Goal: Task Accomplishment & Management: Manage account settings

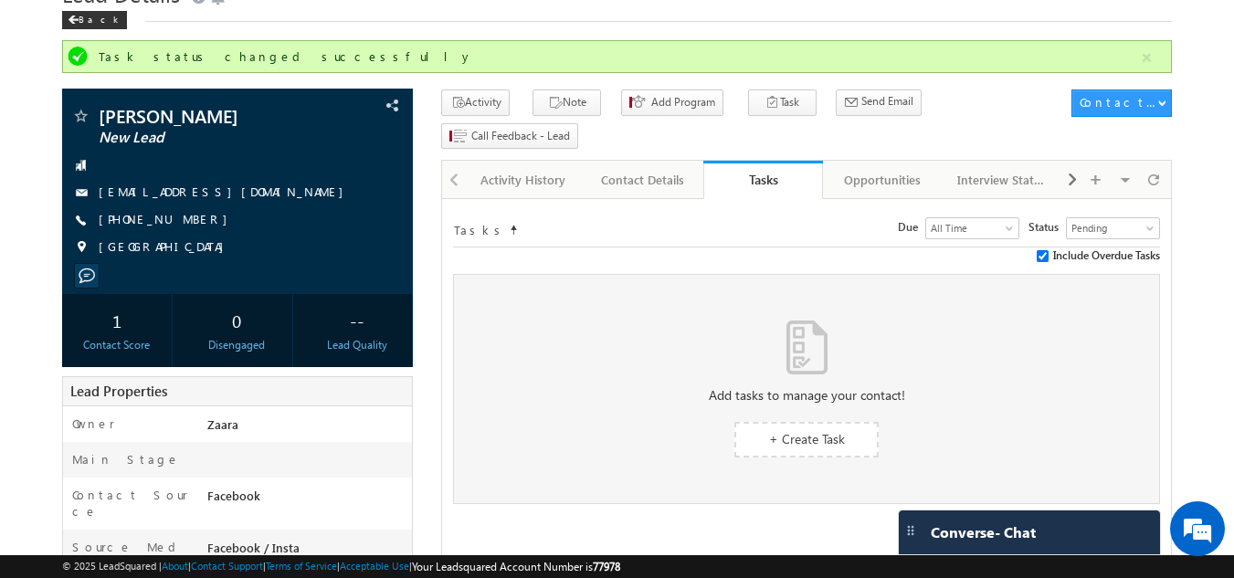
click at [554, 210] on div "Tasks Status undefined All Tasks Completed Overdue Pending Pending Due Go maxda…" at bounding box center [806, 228] width 707 height 37
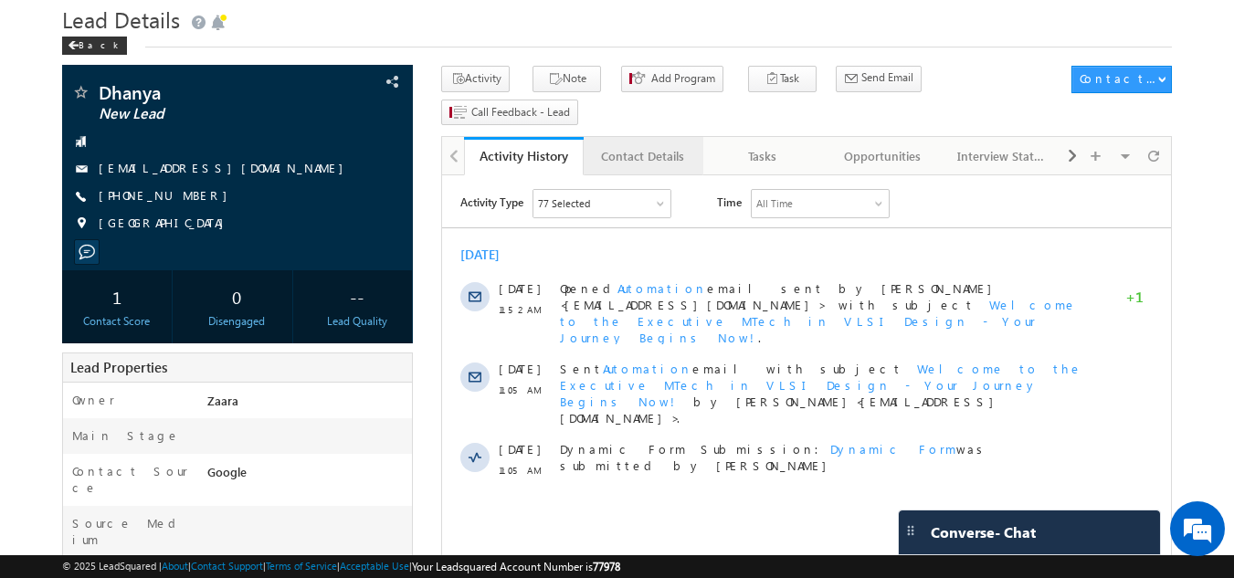
scroll to position [91, 0]
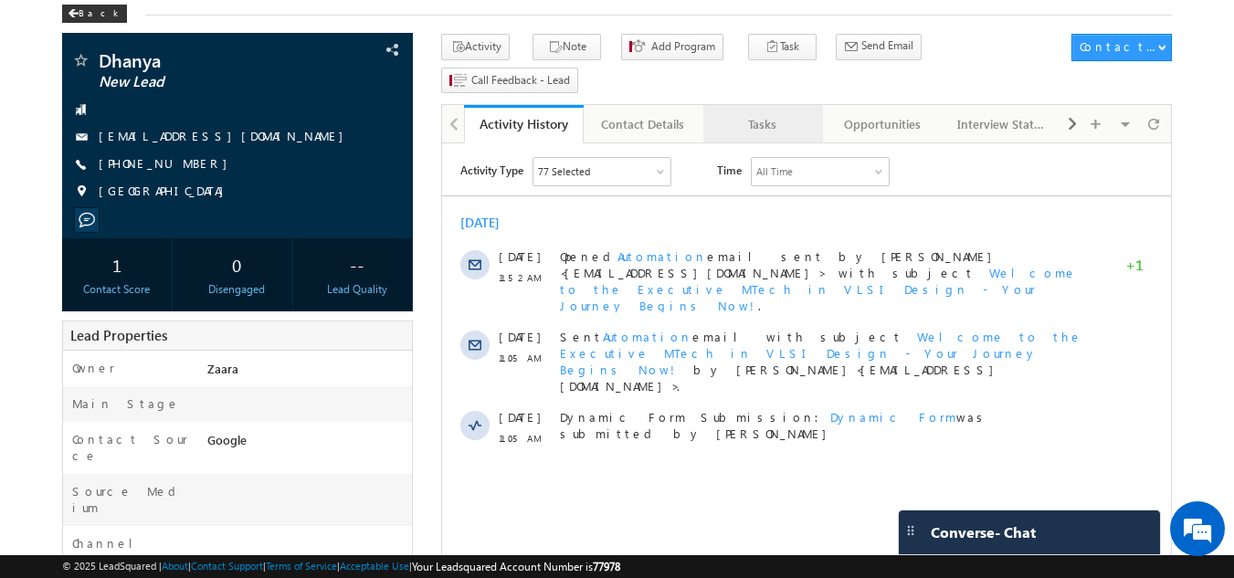
click at [756, 113] on div "Tasks" at bounding box center [762, 124] width 89 height 22
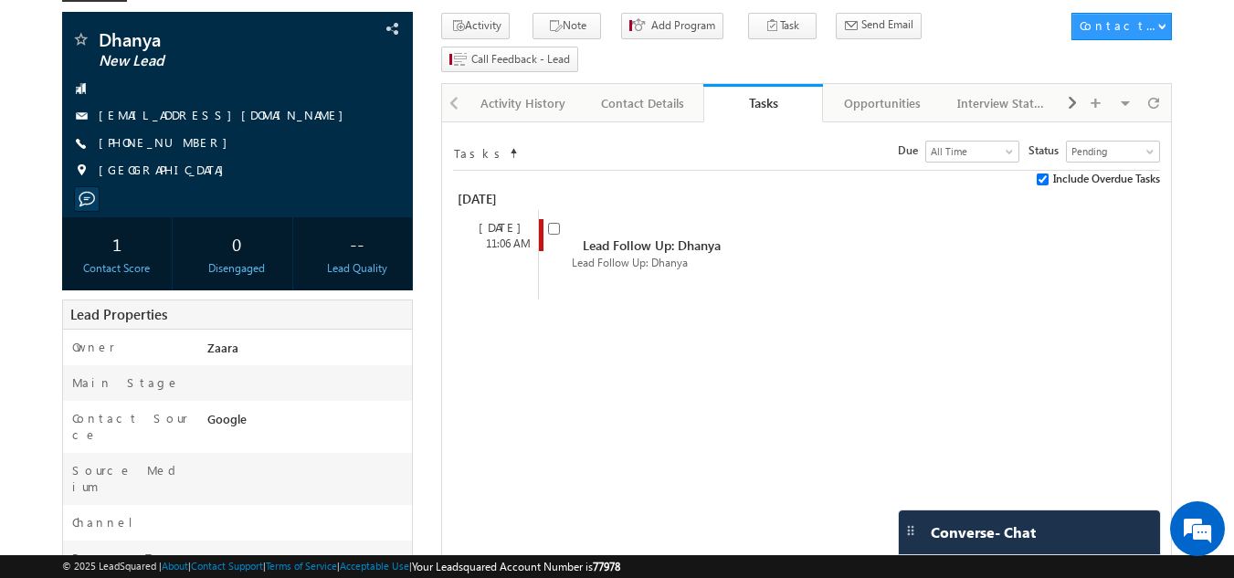
scroll to position [85, 0]
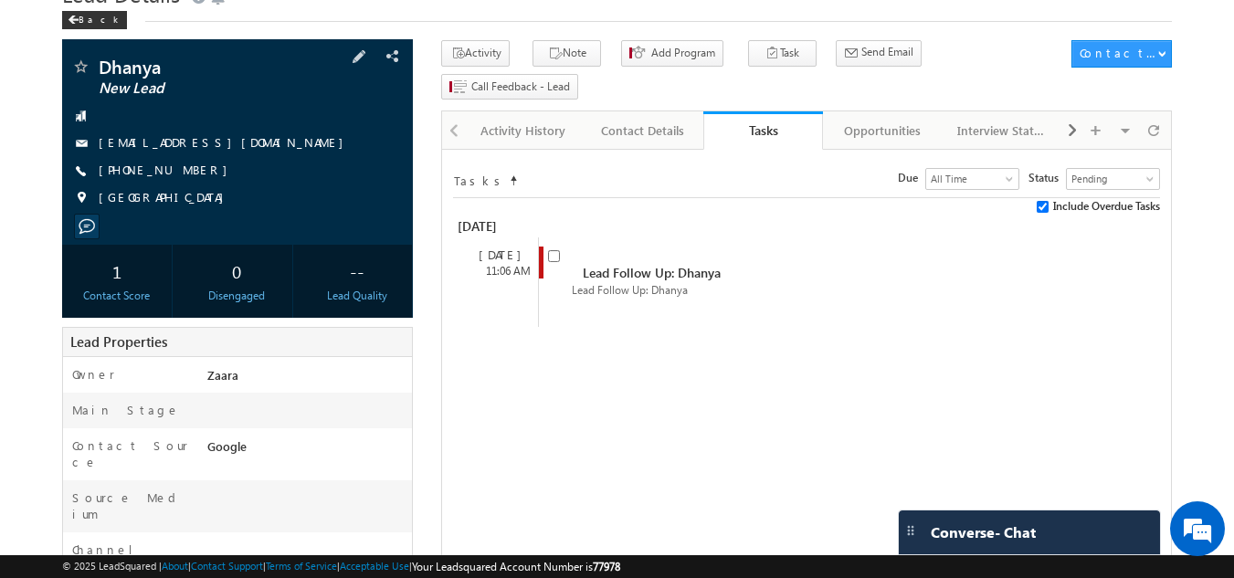
click at [194, 141] on link "[EMAIL_ADDRESS][DOMAIN_NAME]" at bounding box center [226, 142] width 254 height 16
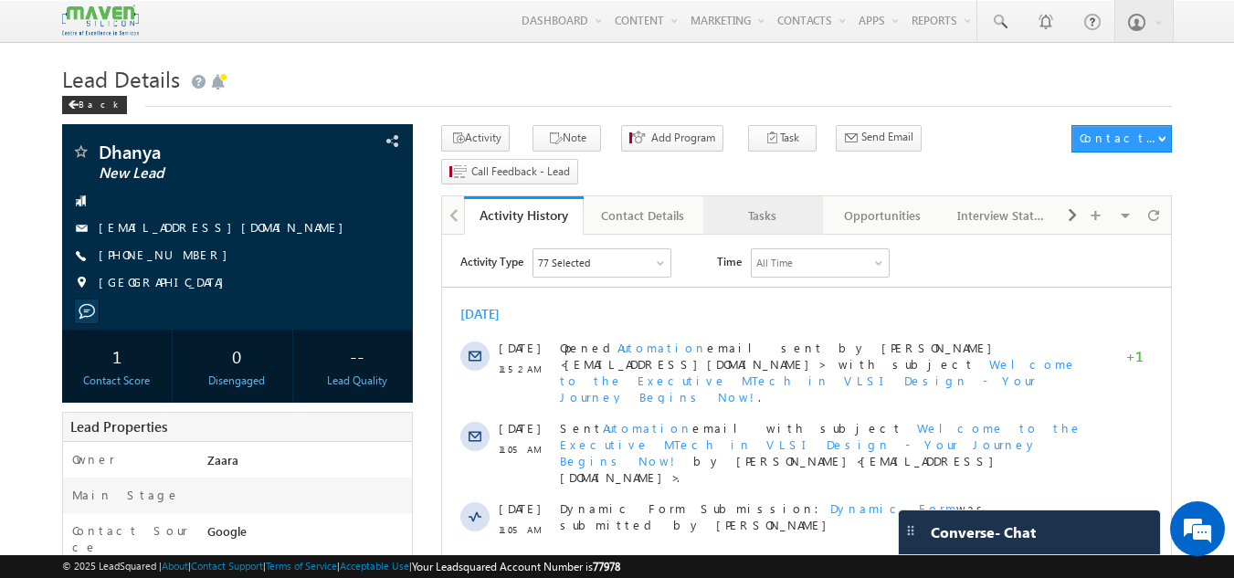
click at [754, 205] on div "Tasks" at bounding box center [762, 216] width 89 height 22
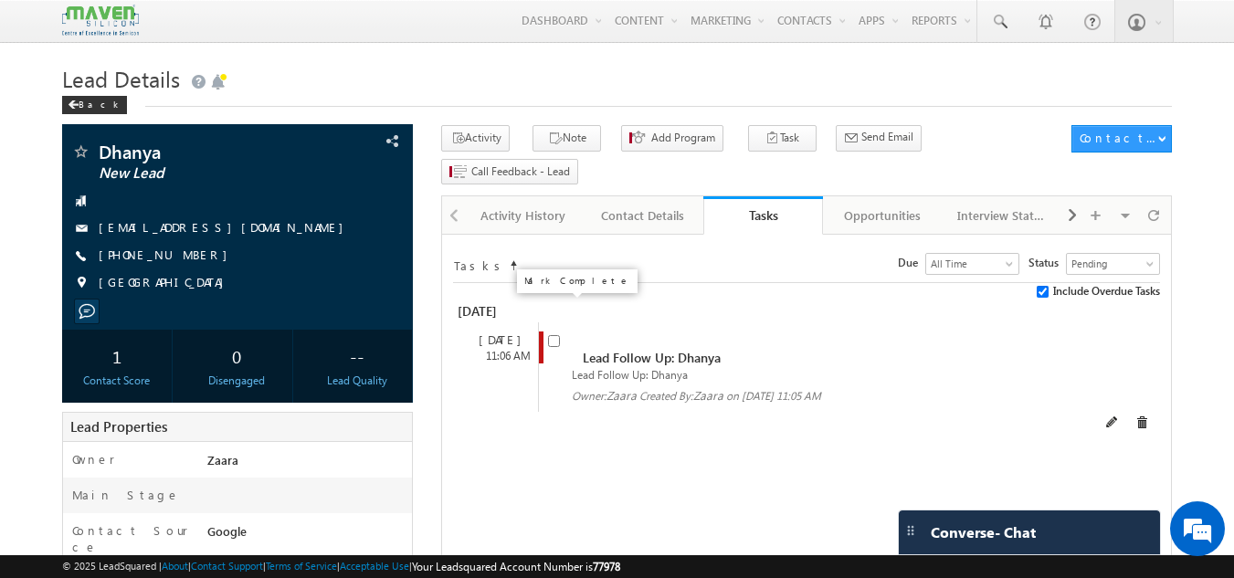
click at [551, 335] on input "checkbox" at bounding box center [554, 341] width 12 height 12
checkbox input "false"
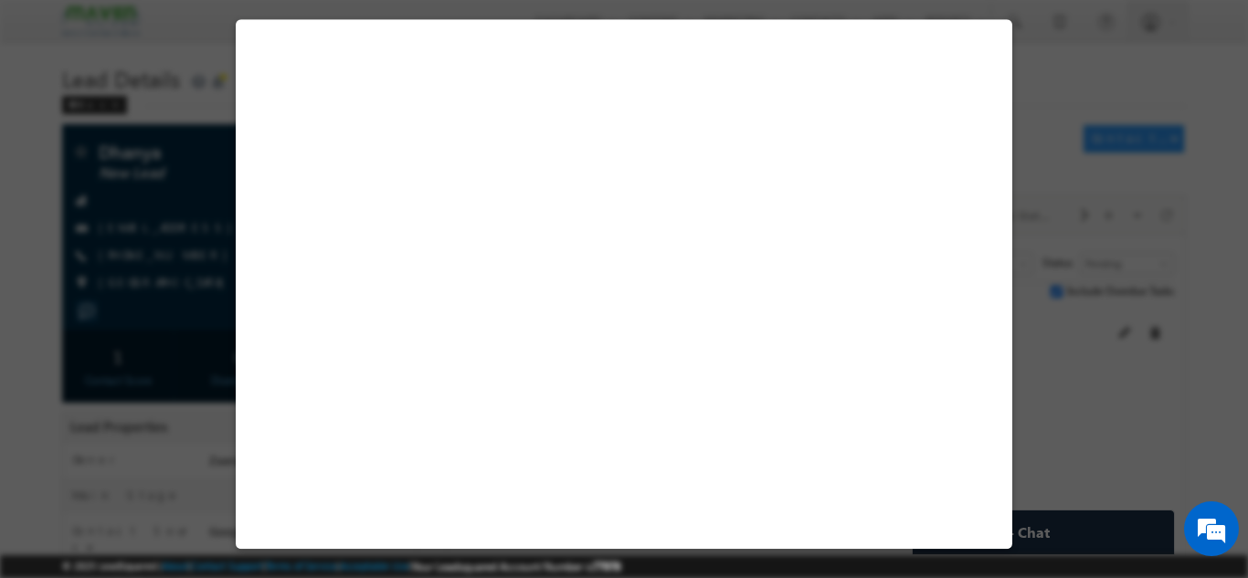
select select "Not Contacted"
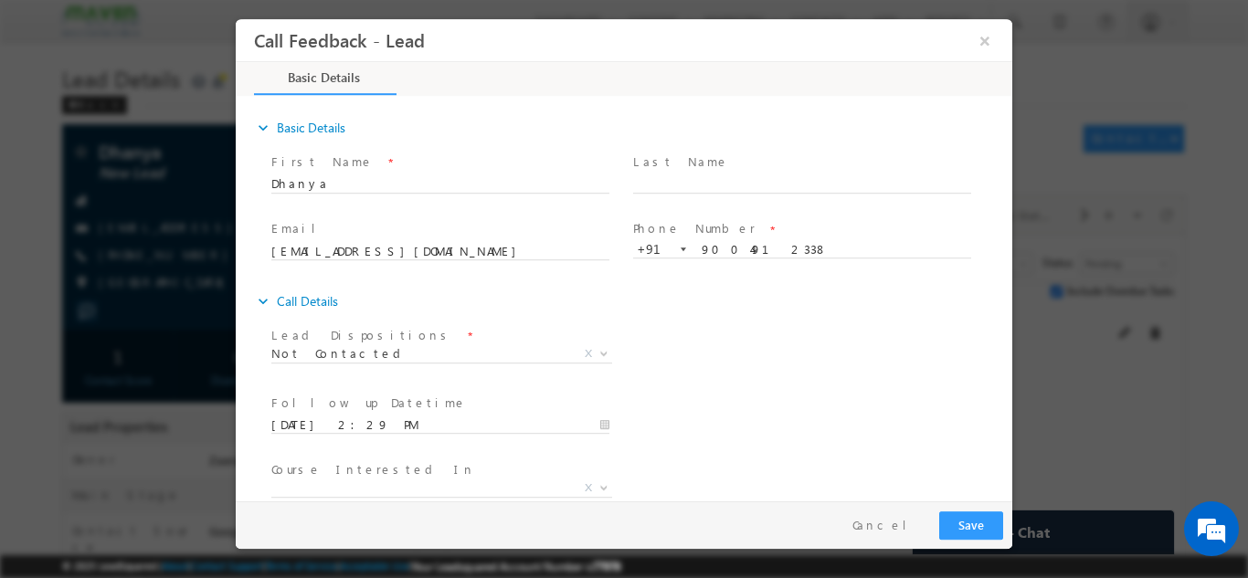
scroll to position [97, 0]
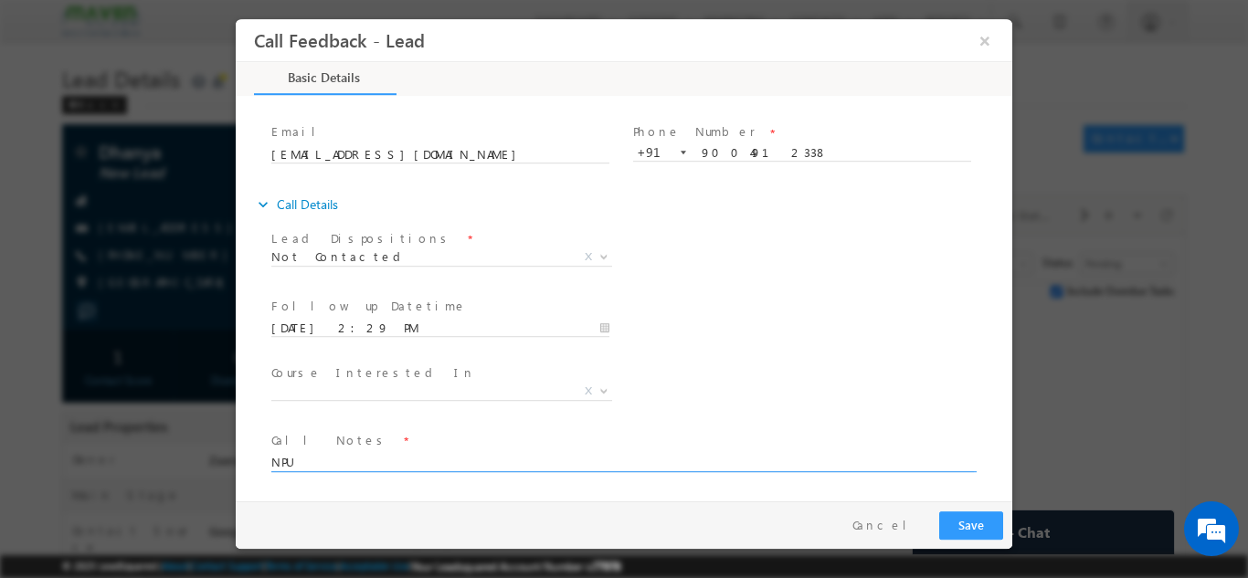
type textarea "NPU"
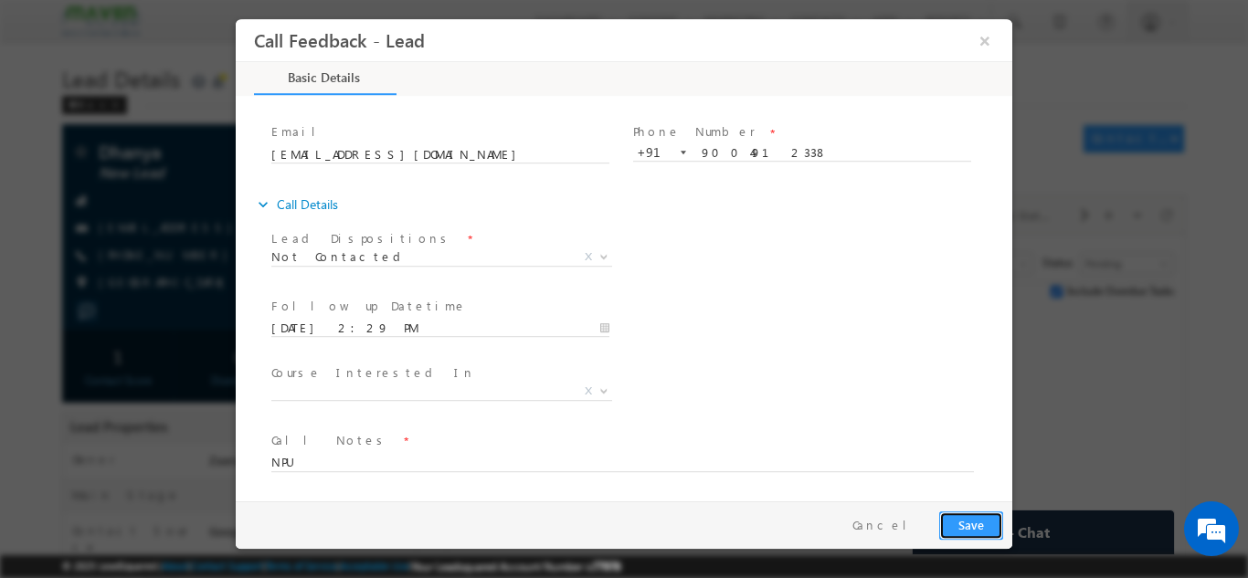
click at [966, 528] on button "Save" at bounding box center [971, 525] width 64 height 28
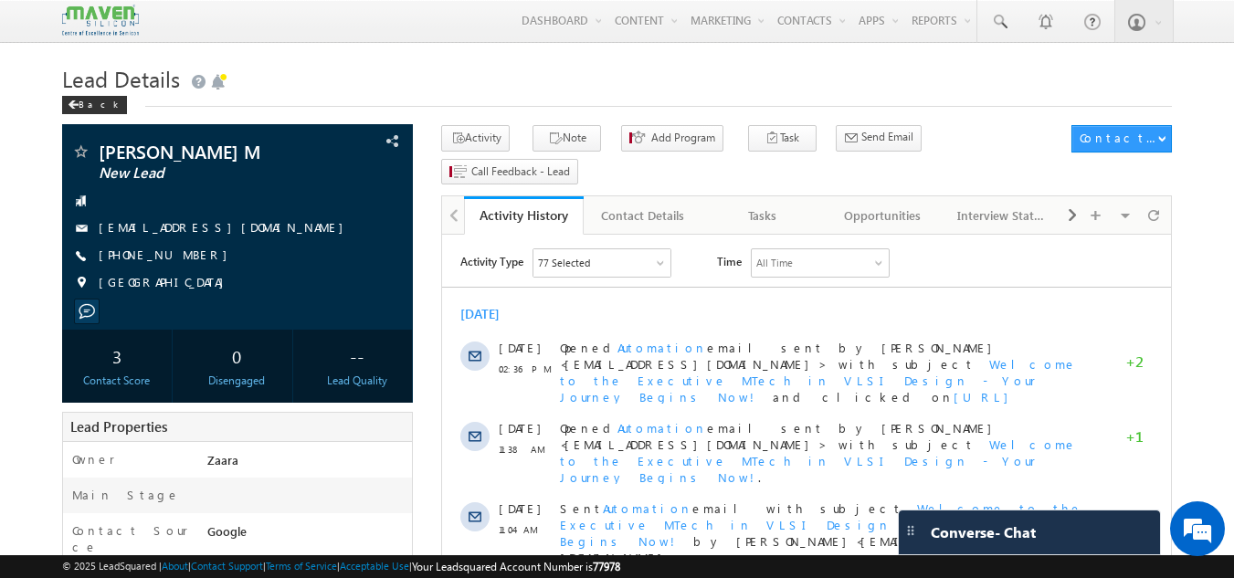
drag, startPoint x: 197, startPoint y: 254, endPoint x: 183, endPoint y: 258, distance: 15.1
click at [183, 258] on div "+91-9629039474" at bounding box center [237, 256] width 333 height 18
click at [187, 257] on div "+91-9629039474" at bounding box center [237, 256] width 333 height 18
copy div "+91-9629039474"
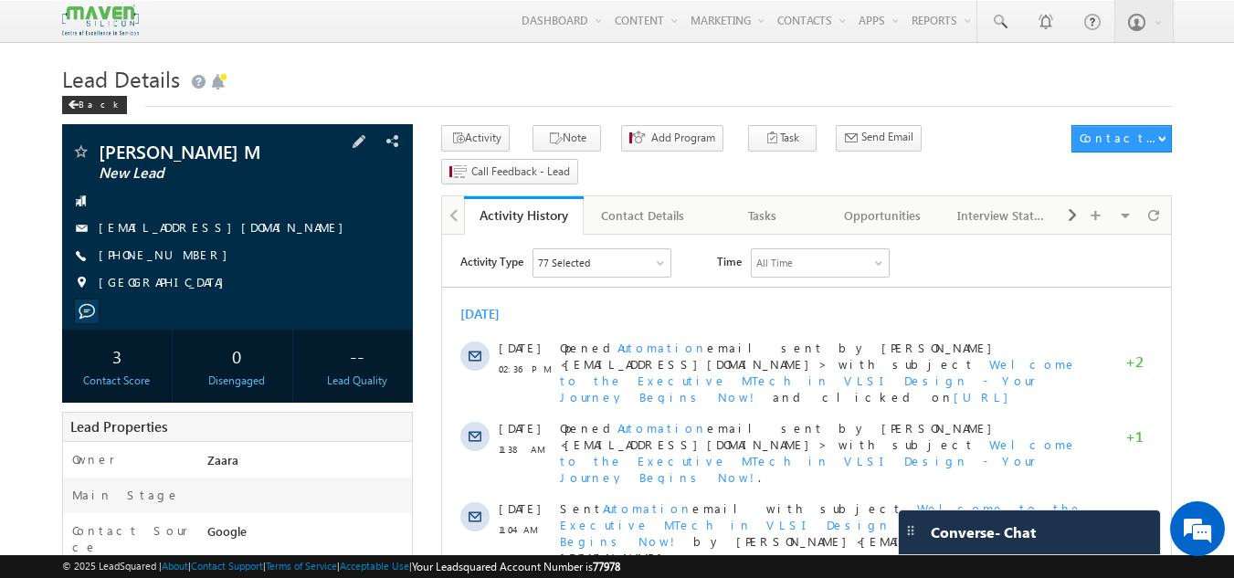
click at [174, 225] on link "karthikkamesh360@gmail.com" at bounding box center [226, 227] width 254 height 16
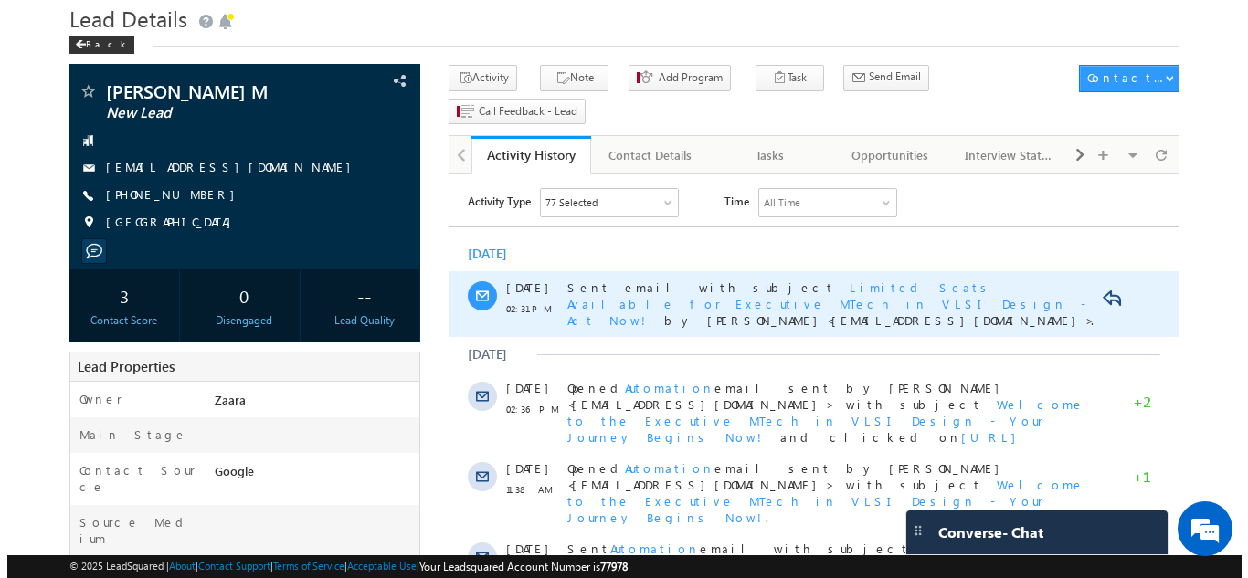
scroll to position [91, 0]
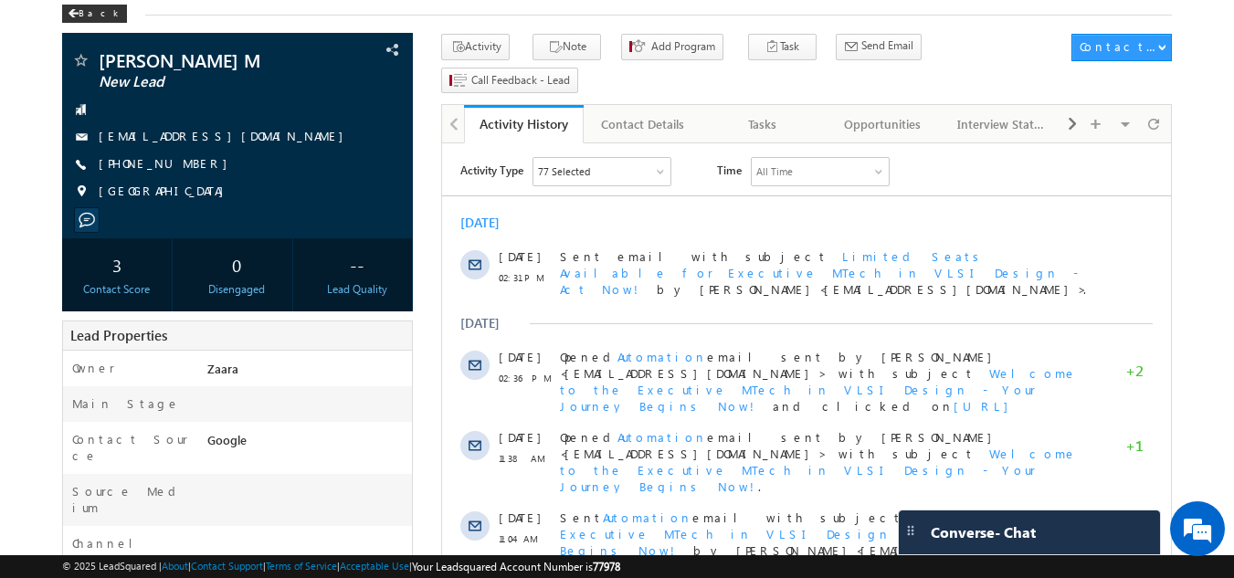
click at [776, 113] on div "Tasks" at bounding box center [762, 124] width 89 height 22
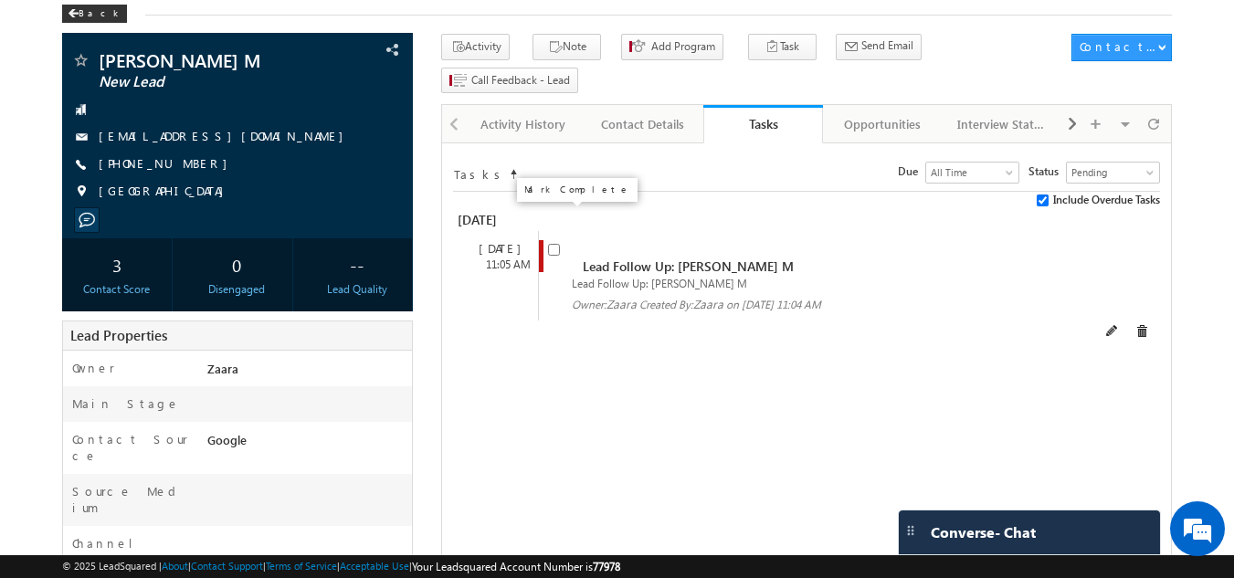
click at [554, 244] on input "checkbox" at bounding box center [554, 250] width 12 height 12
checkbox input "false"
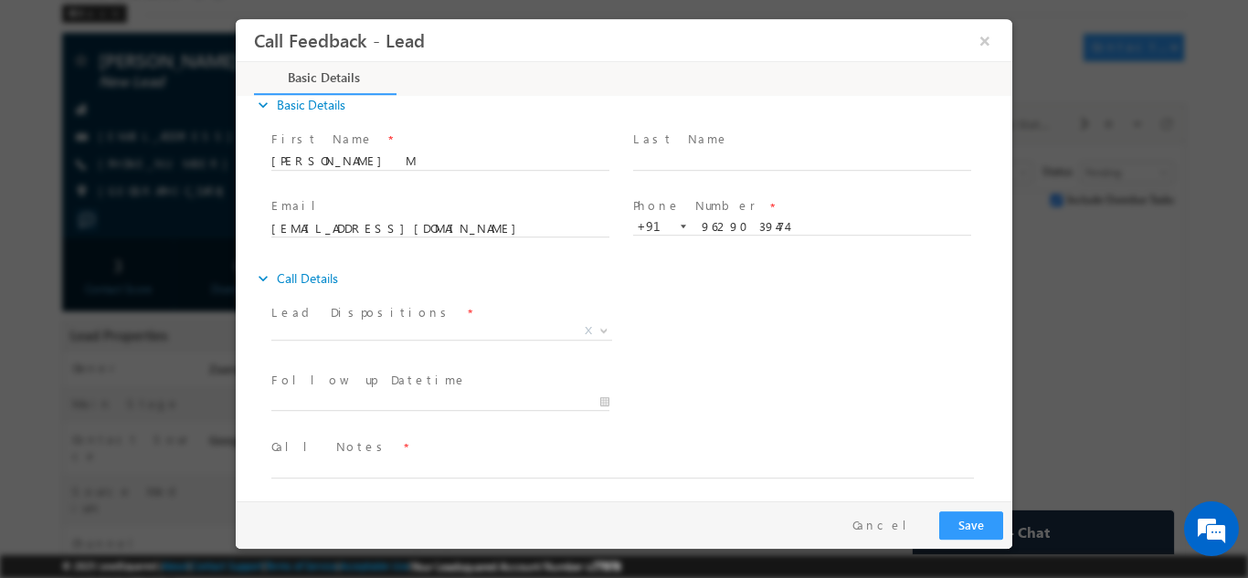
scroll to position [29, 0]
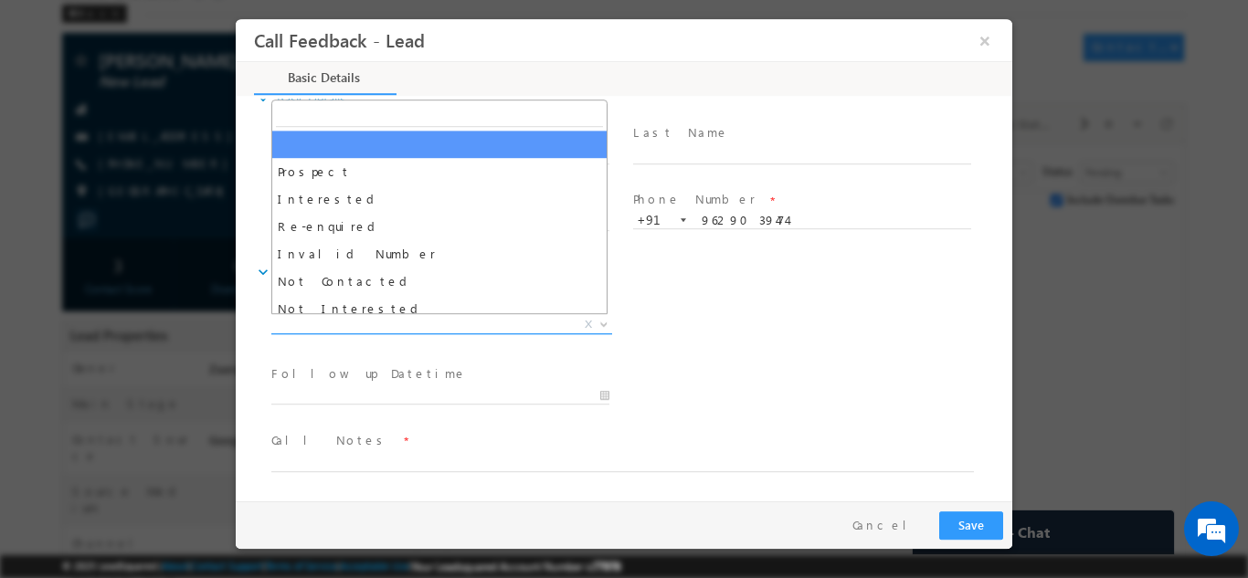
click at [343, 323] on span "X" at bounding box center [441, 324] width 341 height 18
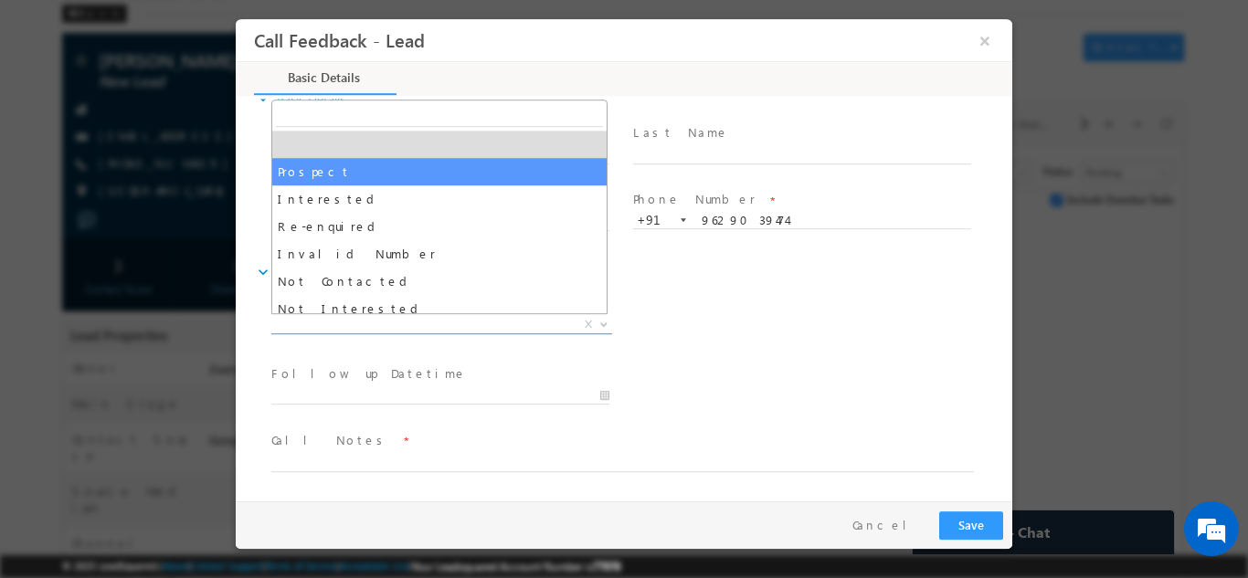
scroll to position [91, 0]
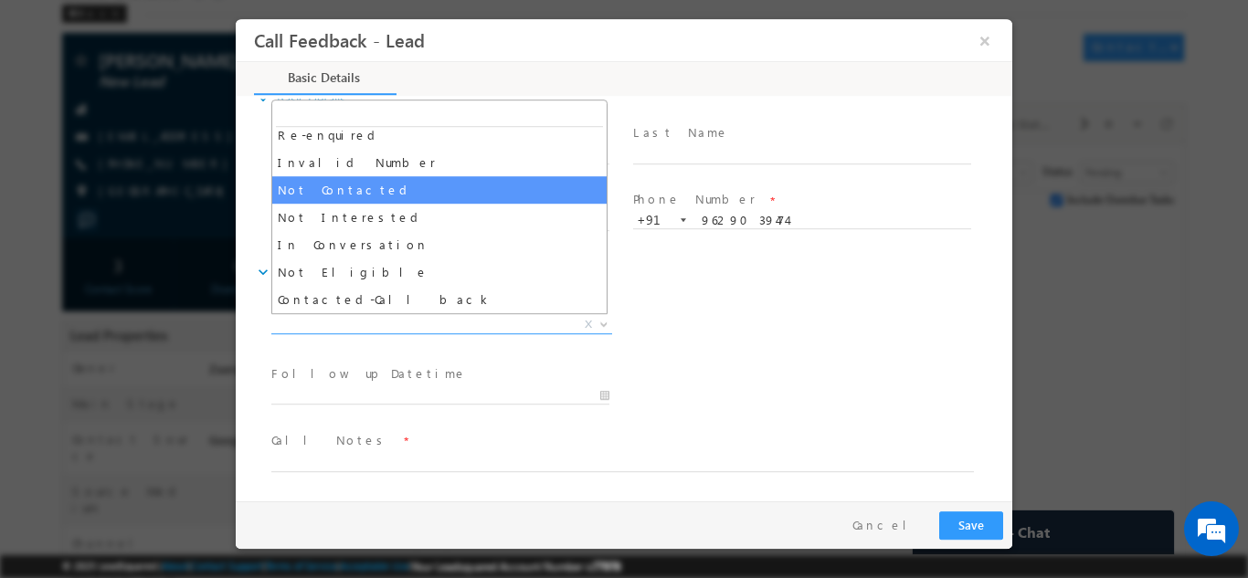
select select "Not Contacted"
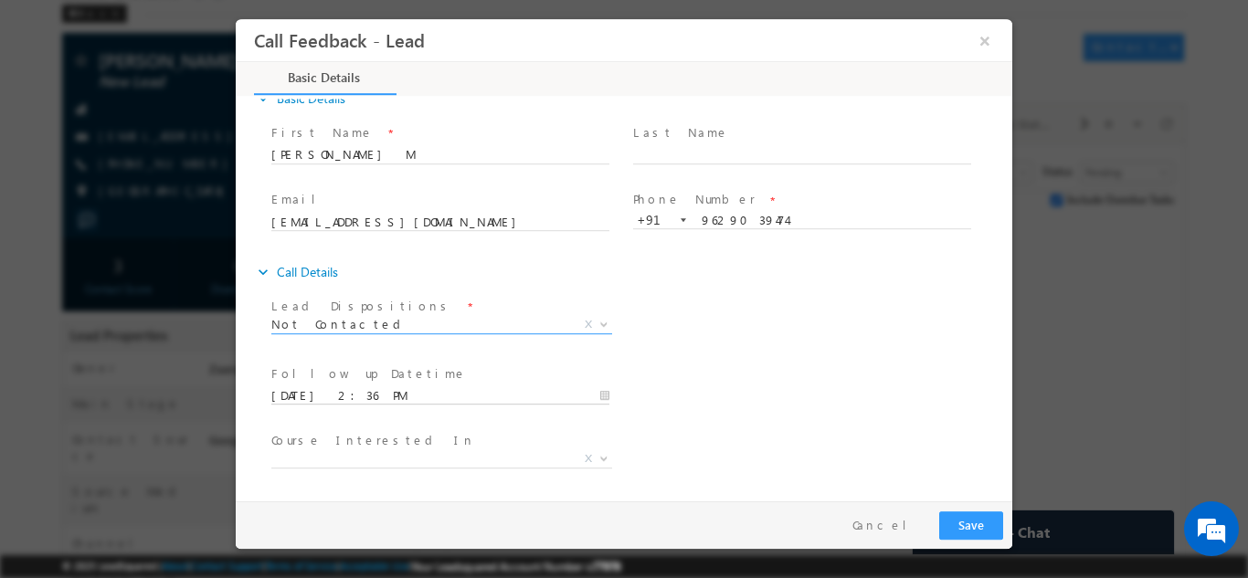
click at [385, 394] on input "02/09/2025 2:36 PM" at bounding box center [440, 395] width 338 height 18
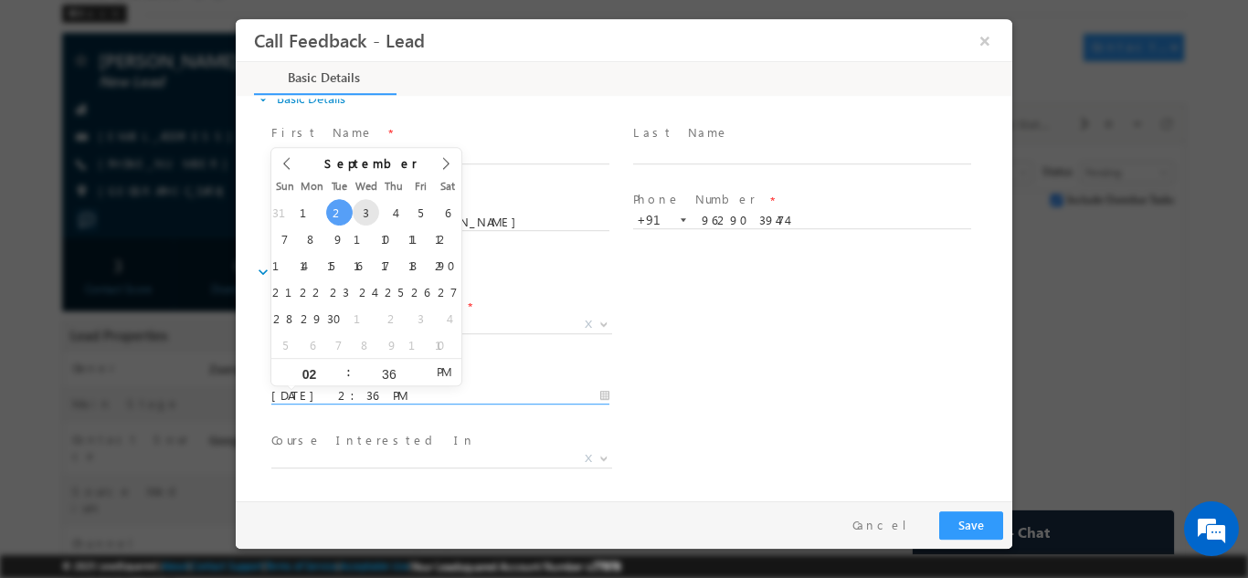
type input "03/09/2025 2:36 PM"
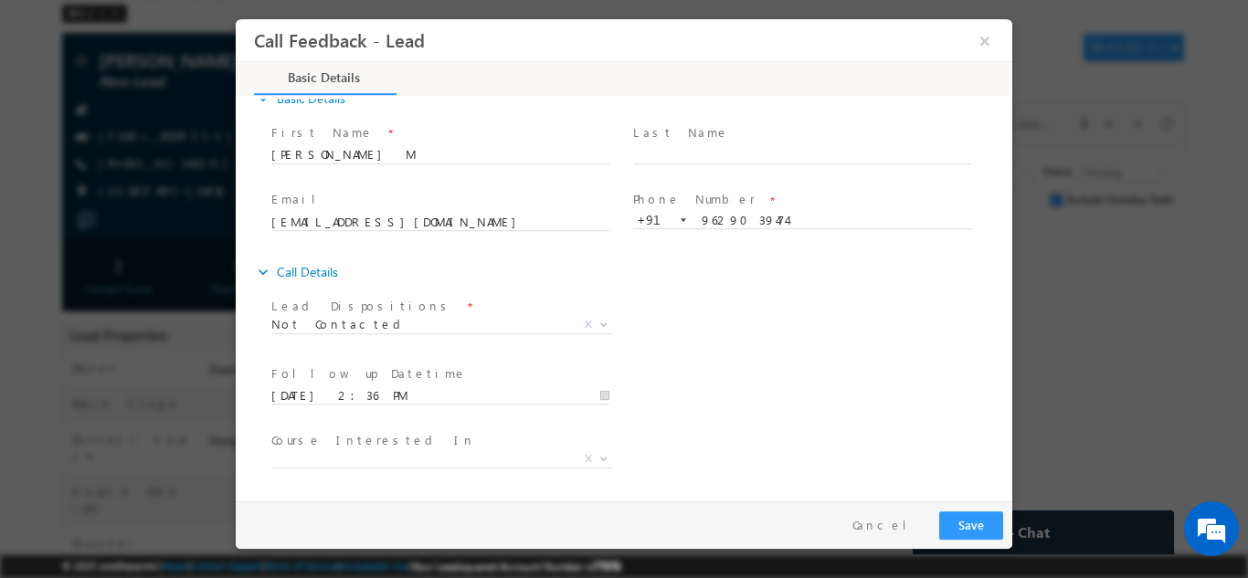
click at [691, 354] on div "Lead Dispositions * Prospect Interested Re-enquired Invalid Number Not Contacte…" at bounding box center [640, 326] width 744 height 68
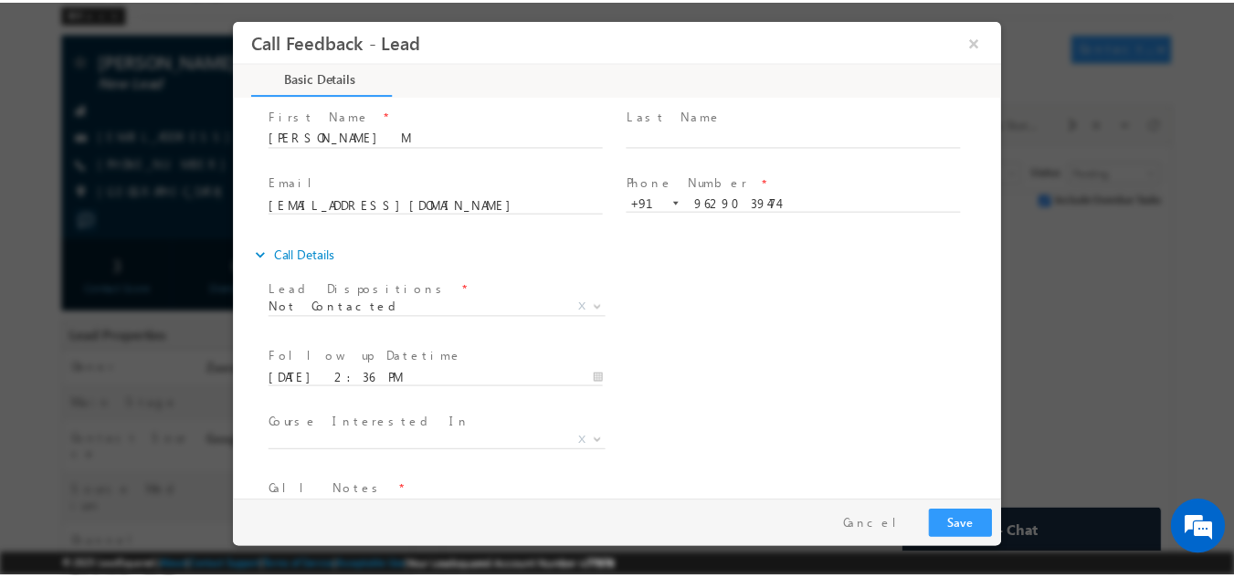
scroll to position [97, 0]
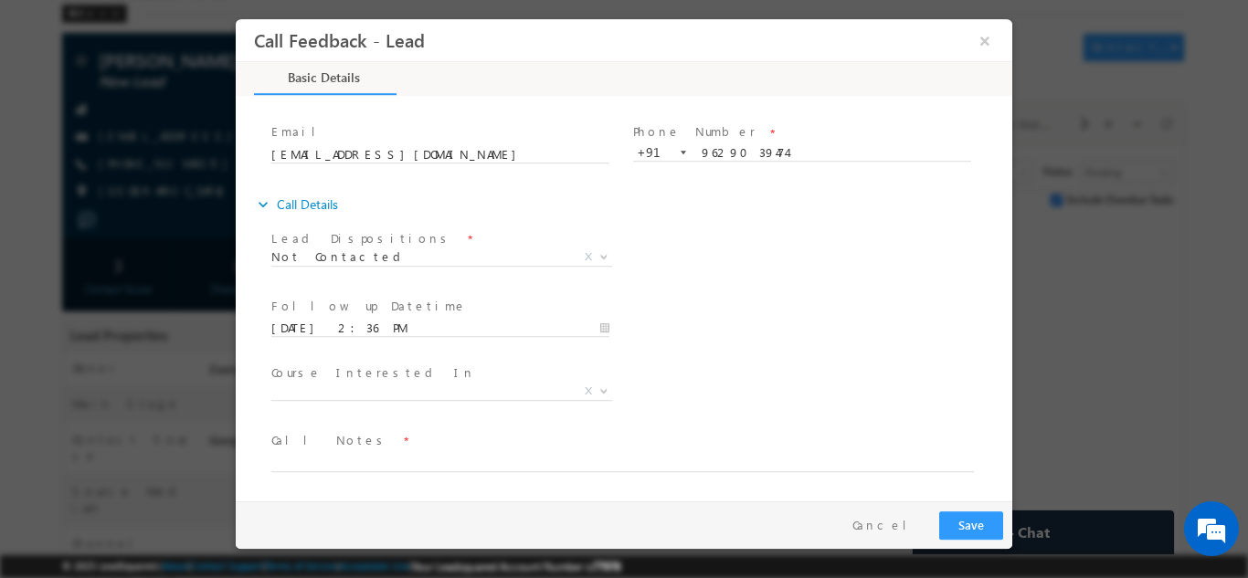
click at [360, 448] on span "Call Notes *" at bounding box center [612, 440] width 682 height 20
click at [357, 461] on textarea at bounding box center [622, 460] width 702 height 21
type textarea "NPU"
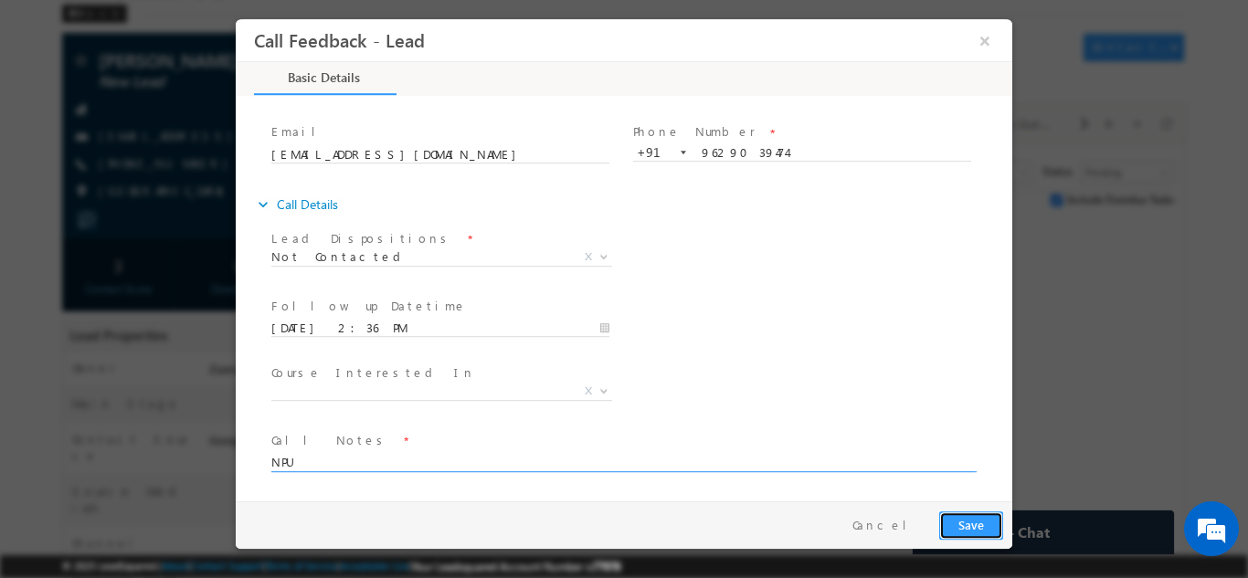
click at [998, 530] on button "Save" at bounding box center [971, 525] width 64 height 28
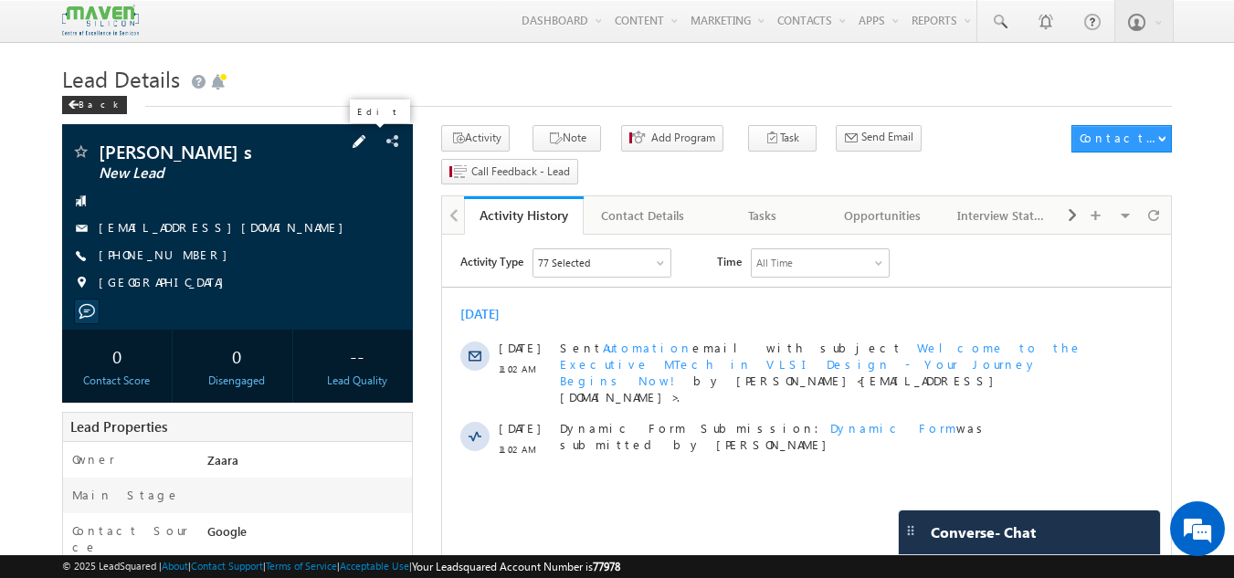
click at [363, 145] on span at bounding box center [359, 142] width 20 height 20
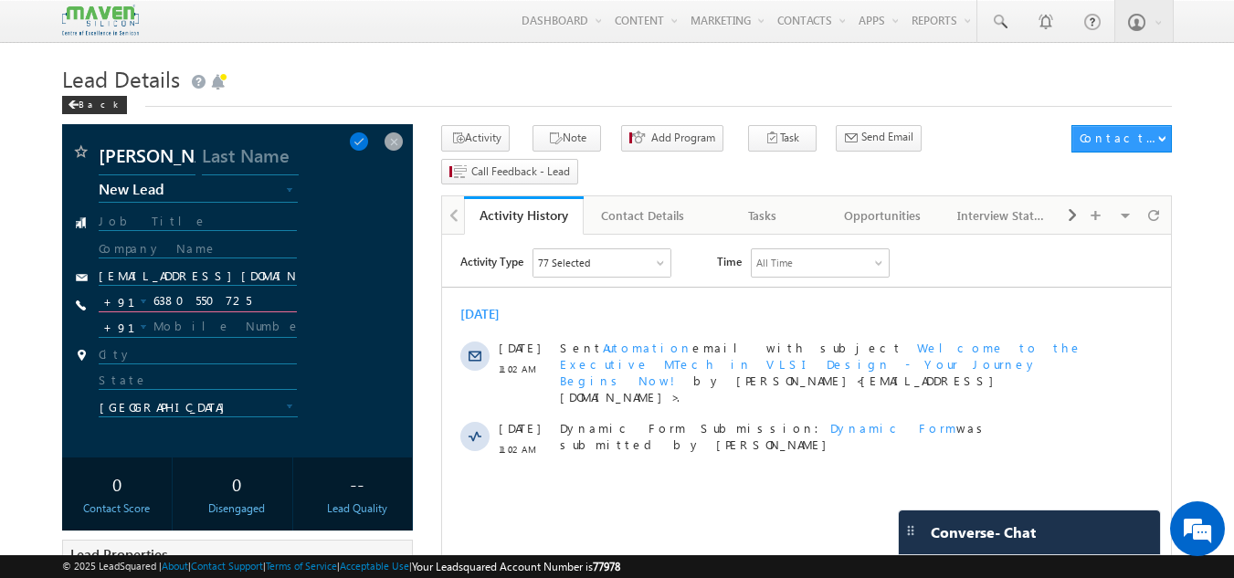
click at [175, 308] on input "6380550725" at bounding box center [198, 301] width 199 height 22
click at [185, 333] on input "text" at bounding box center [198, 327] width 199 height 22
paste input "6380550725"
type input "6380550725"
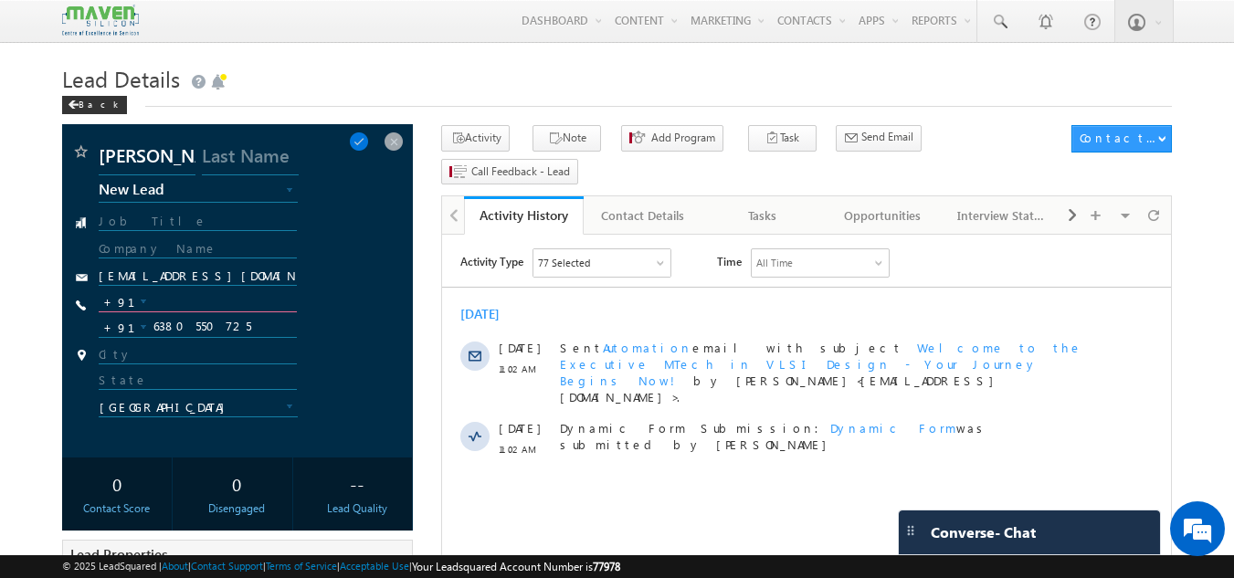
click at [192, 299] on input "text" at bounding box center [198, 301] width 199 height 22
type input "6383146980"
click at [388, 269] on div "tanuja290801@gmail.com" at bounding box center [237, 278] width 333 height 18
click at [369, 143] on span at bounding box center [359, 142] width 20 height 20
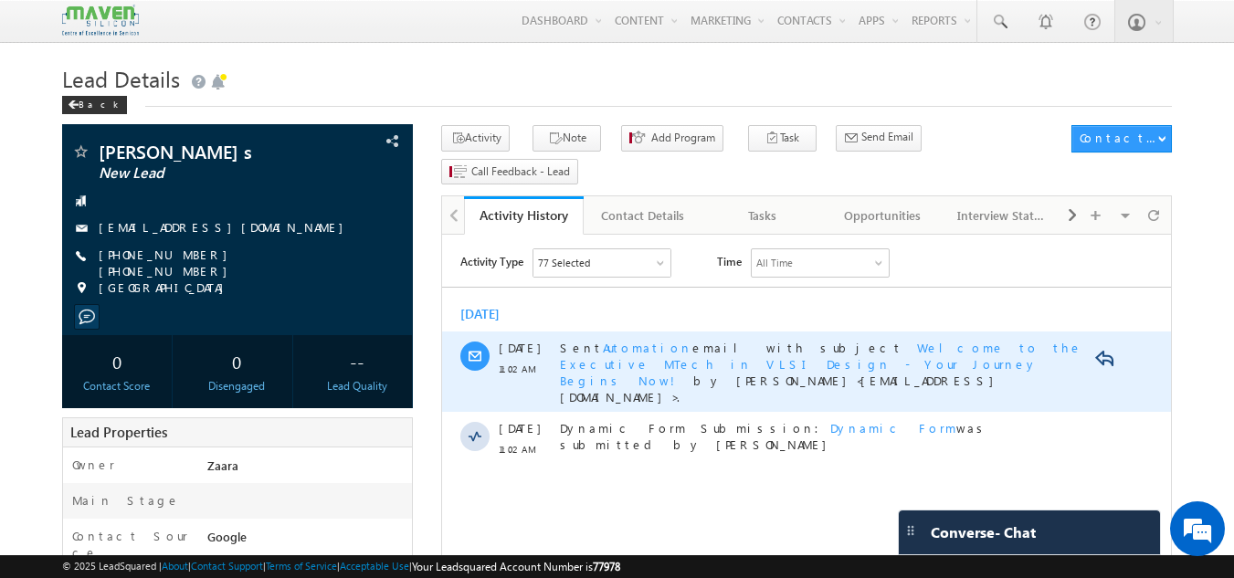
click at [777, 349] on span "Welcome to the Executive MTech in VLSI Design - Your Journey Begins Now!" at bounding box center [821, 364] width 523 height 48
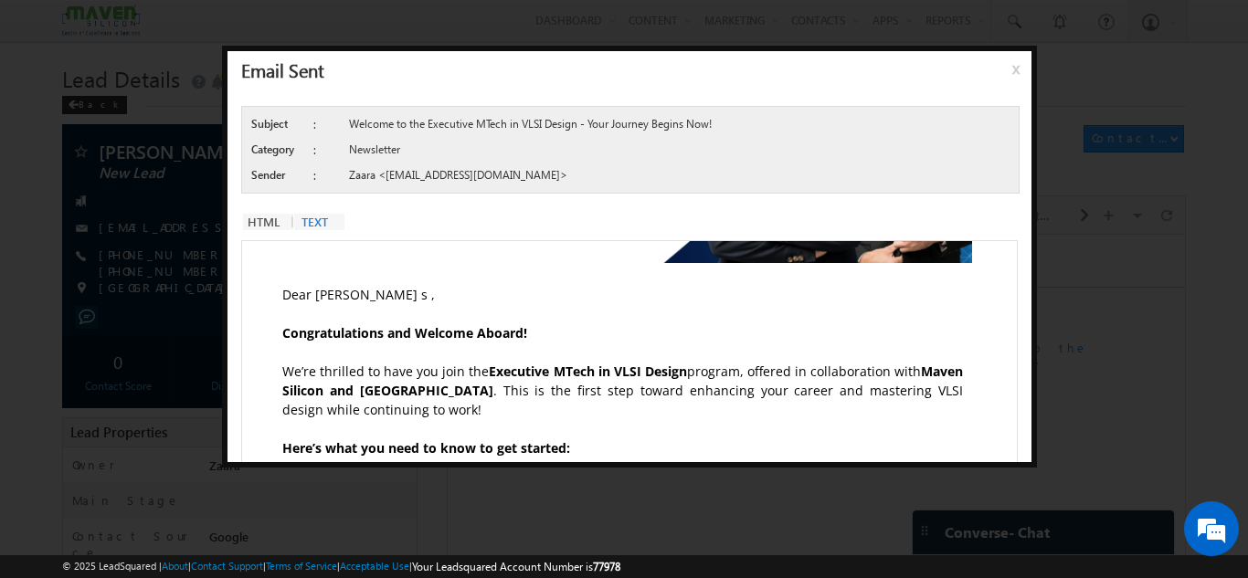
scroll to position [358, 0]
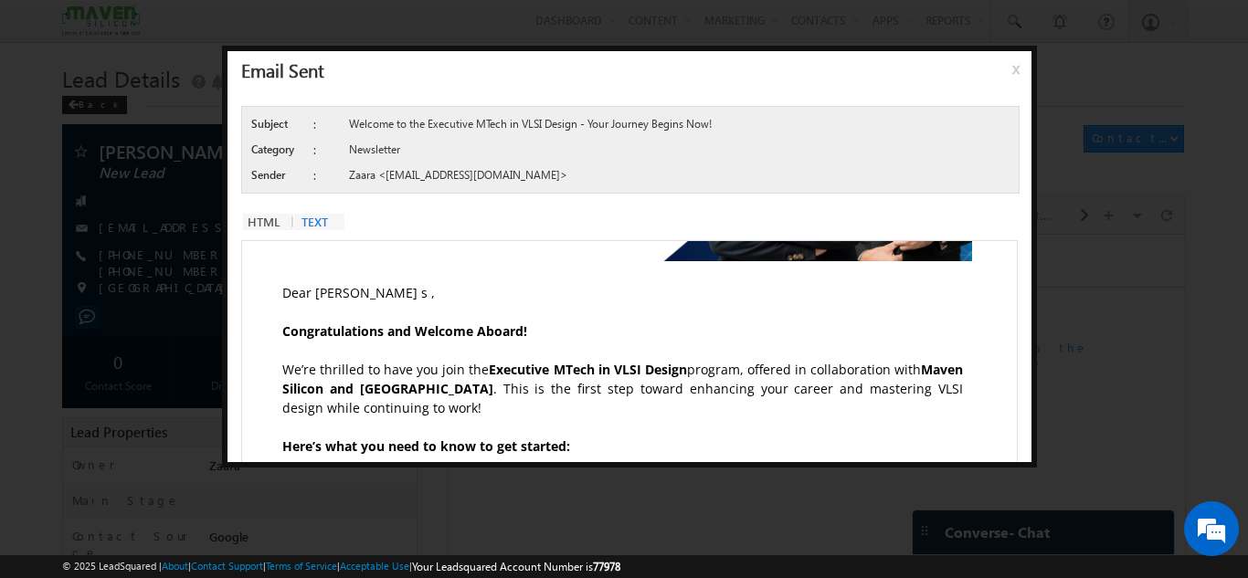
click at [1014, 74] on span "x" at bounding box center [1019, 75] width 15 height 33
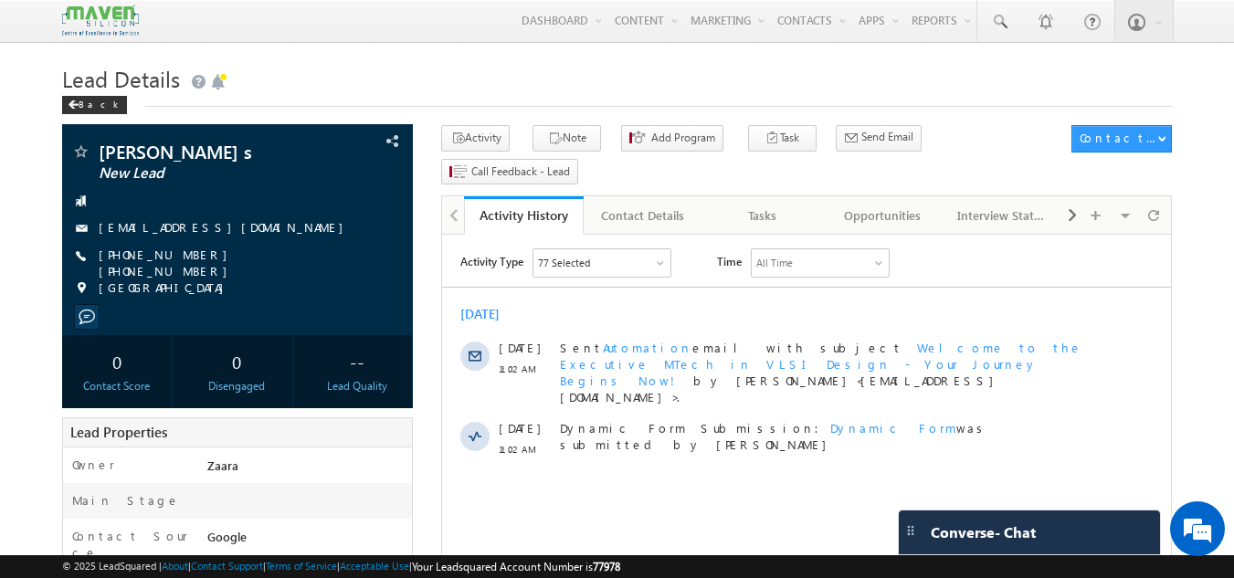
click at [593, 327] on div "Yesterday 01 Sep 11:02 AM Sent Automation email with subject Welcome to the Exe…" at bounding box center [806, 382] width 729 height 170
click at [768, 205] on div "Tasks" at bounding box center [762, 216] width 89 height 22
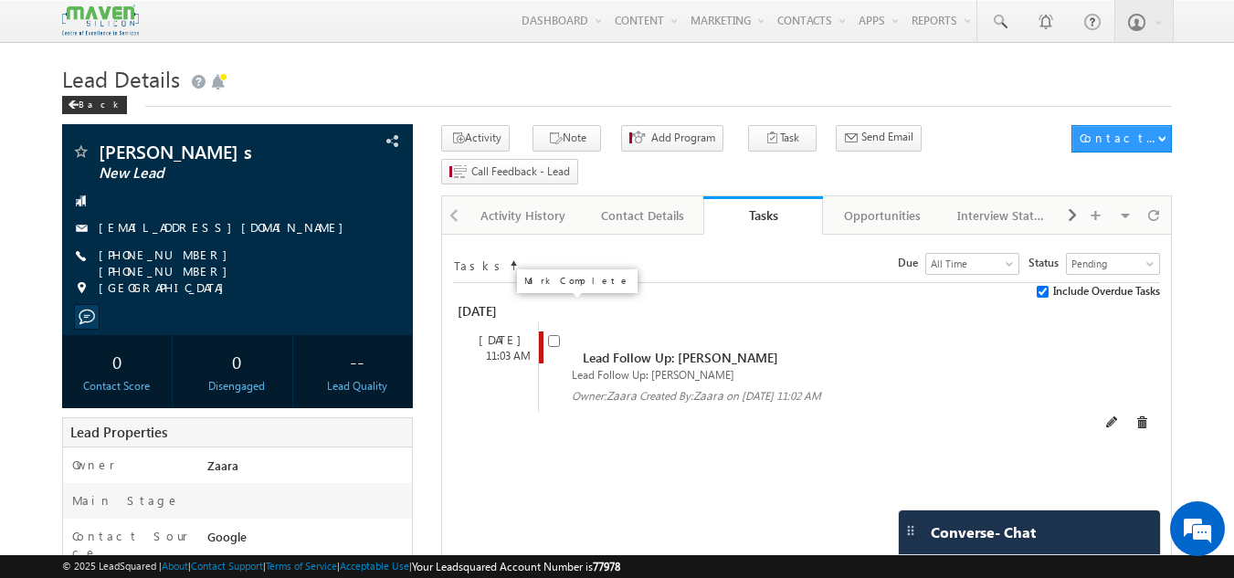
click at [552, 335] on input "checkbox" at bounding box center [554, 341] width 12 height 12
checkbox input "false"
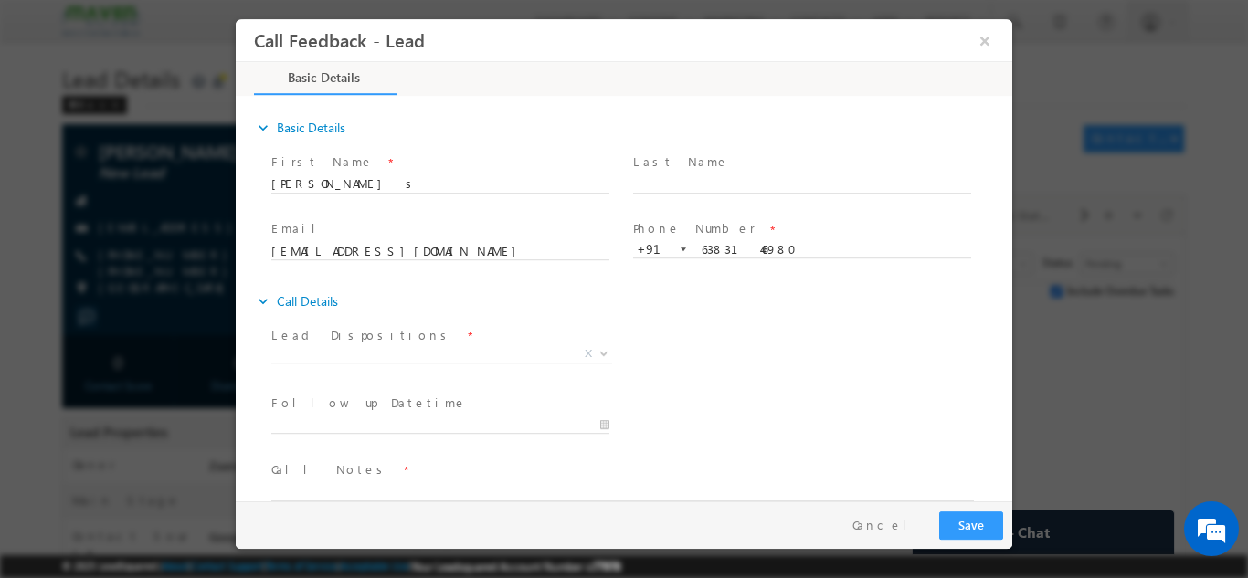
scroll to position [29, 0]
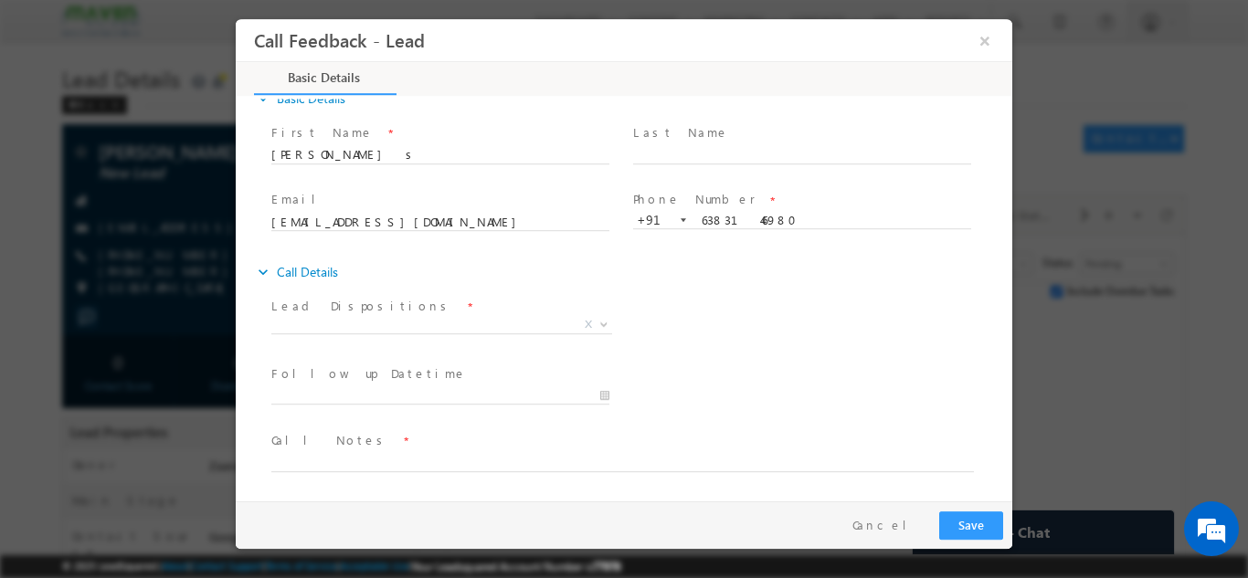
click at [336, 470] on span at bounding box center [612, 480] width 682 height 20
drag, startPoint x: 344, startPoint y: 449, endPoint x: 330, endPoint y: 476, distance: 31.1
click at [330, 472] on div "Call Notes *" at bounding box center [630, 451] width 719 height 42
click at [330, 476] on span at bounding box center [612, 480] width 682 height 20
click at [326, 457] on textarea at bounding box center [622, 460] width 702 height 21
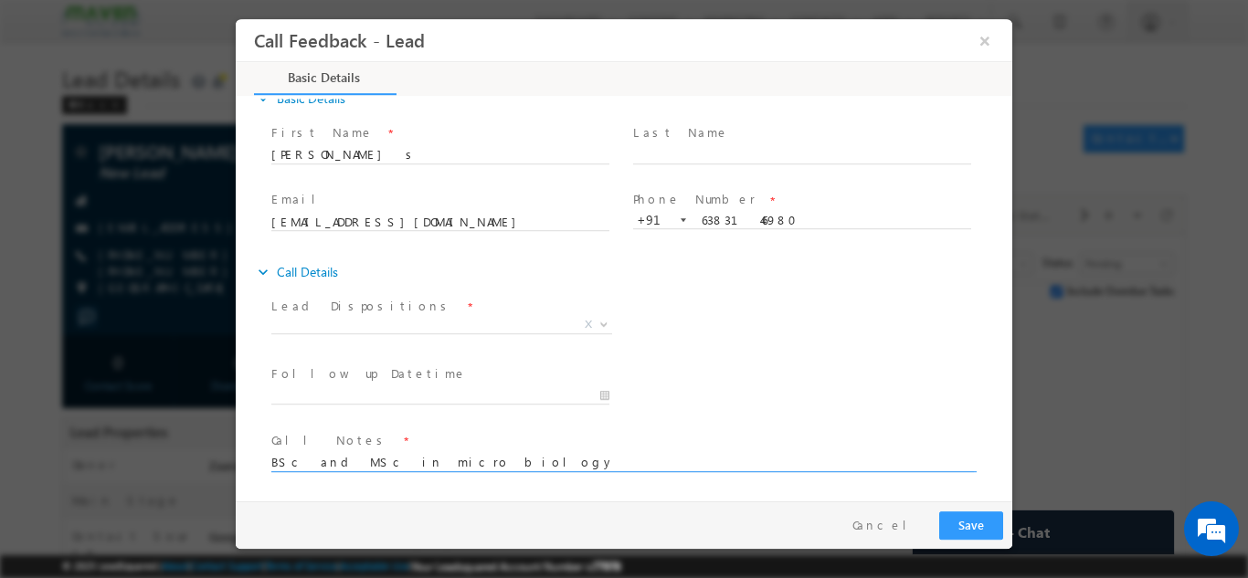
click at [462, 462] on textarea "BSc and MSc in micro biology" at bounding box center [622, 460] width 702 height 21
type textarea "BSc and MSc in micro biology / Over all 4 years Automobile"
click at [306, 317] on span "X" at bounding box center [441, 324] width 341 height 18
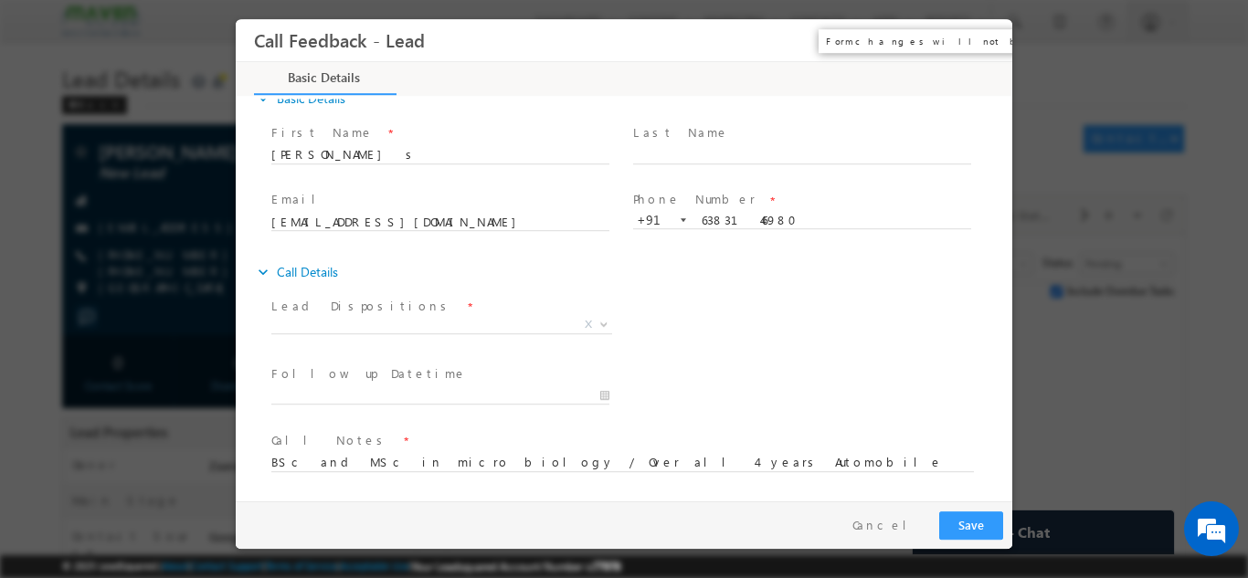
click at [984, 43] on button "×" at bounding box center [984, 40] width 31 height 34
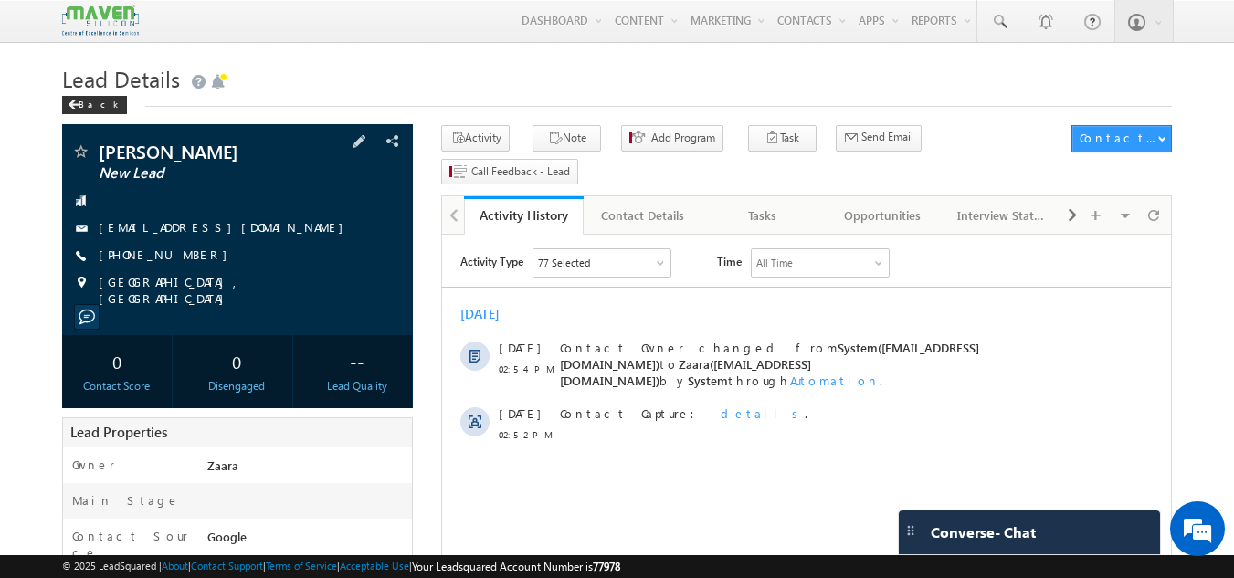
click at [156, 230] on link "[EMAIL_ADDRESS][DOMAIN_NAME]" at bounding box center [226, 227] width 254 height 16
click at [770, 205] on div "Tasks" at bounding box center [762, 216] width 89 height 22
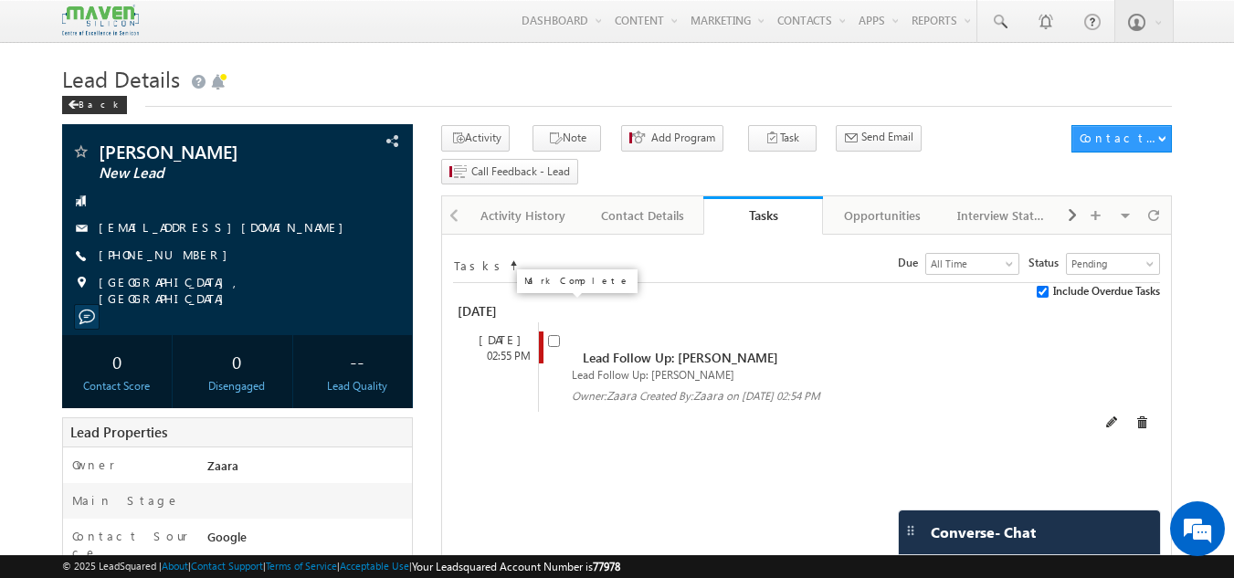
click at [549, 335] on input "checkbox" at bounding box center [554, 341] width 12 height 12
checkbox input "false"
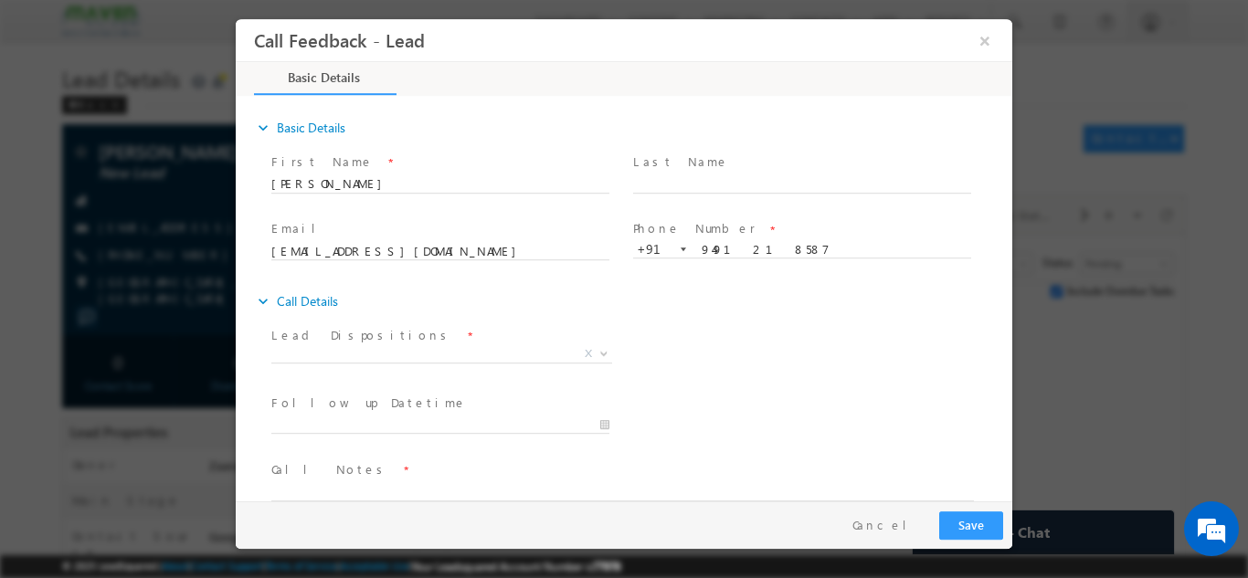
click at [726, 324] on div "Lead Dispositions * Prospect Interested Re-enquired Invalid Number Not Contacte…" at bounding box center [640, 356] width 744 height 68
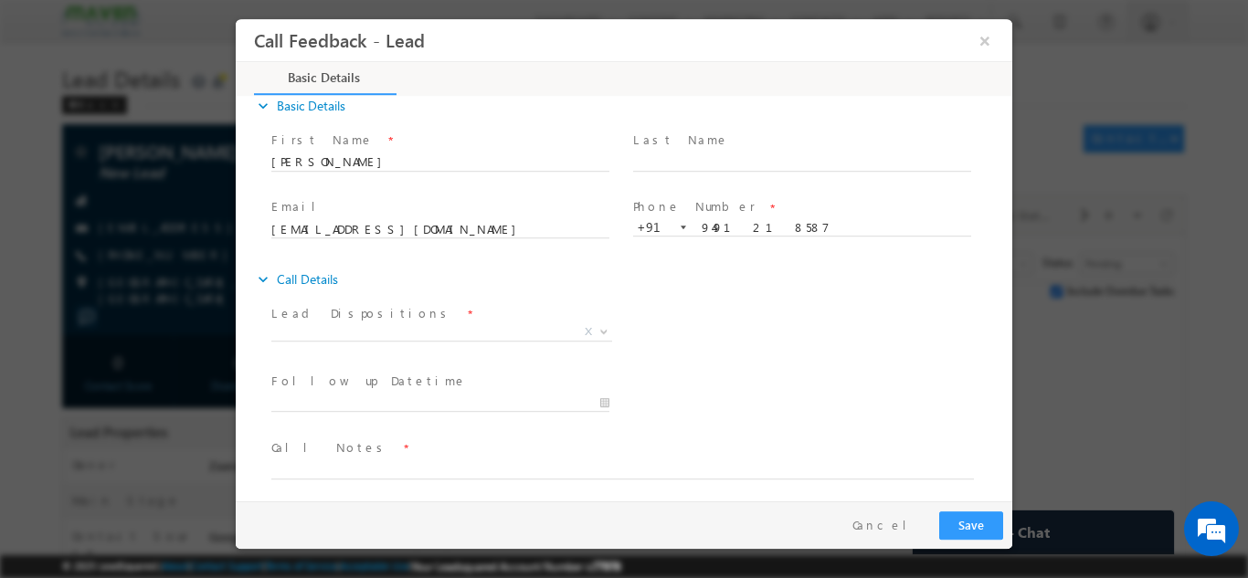
scroll to position [29, 0]
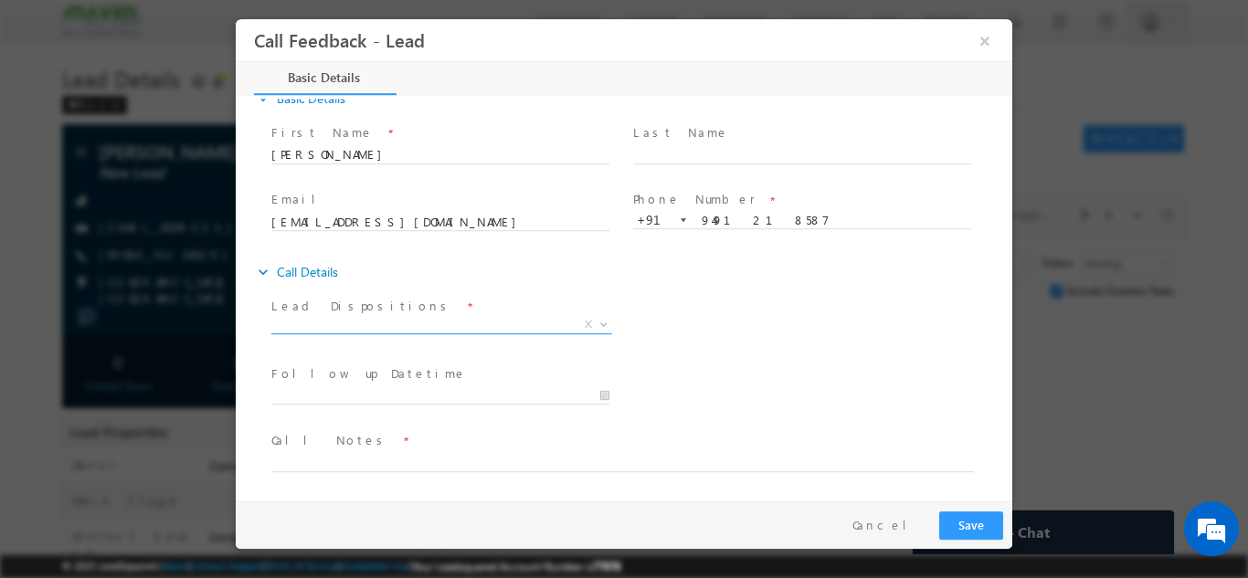
click at [355, 327] on span "X" at bounding box center [441, 324] width 341 height 18
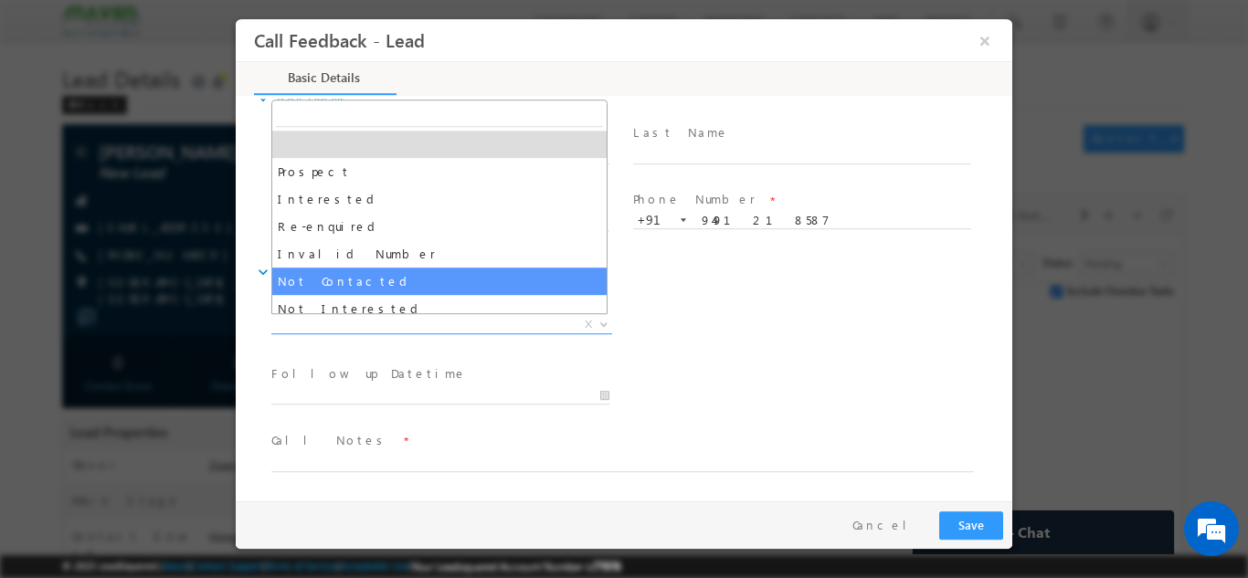
select select "Not Contacted"
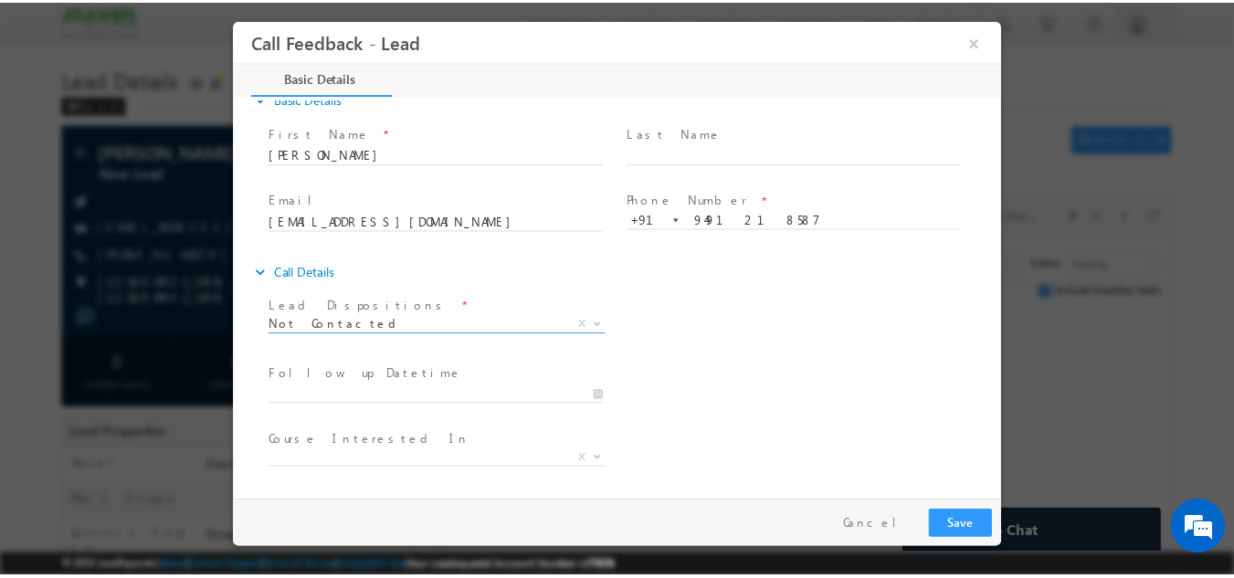
scroll to position [97, 0]
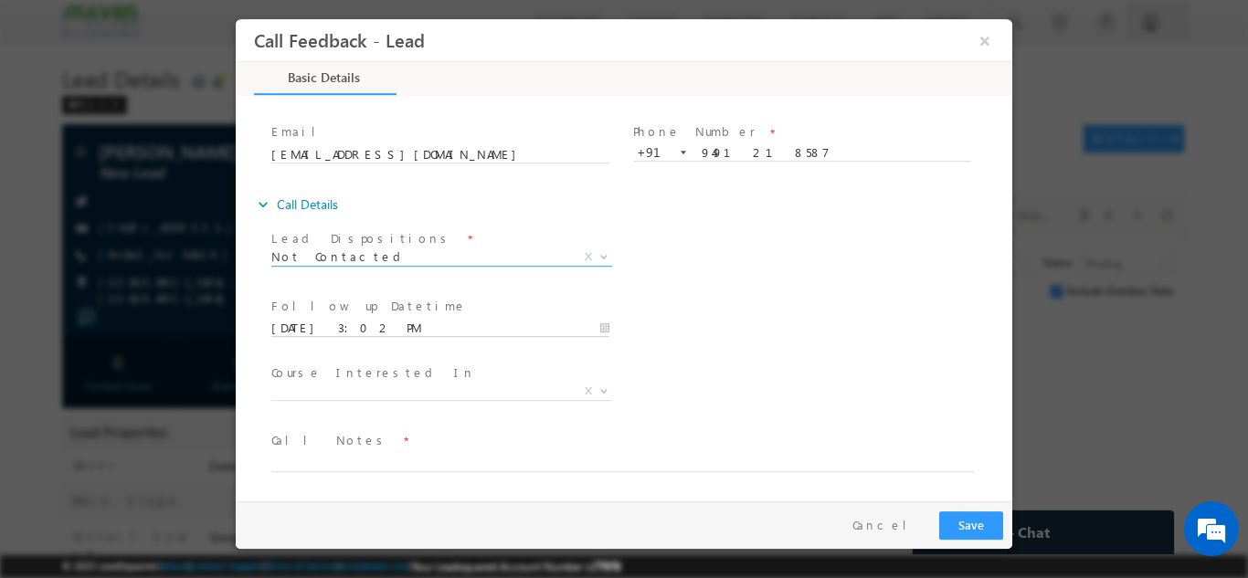
click at [309, 326] on input "02/09/2025 3:02 PM" at bounding box center [440, 328] width 338 height 18
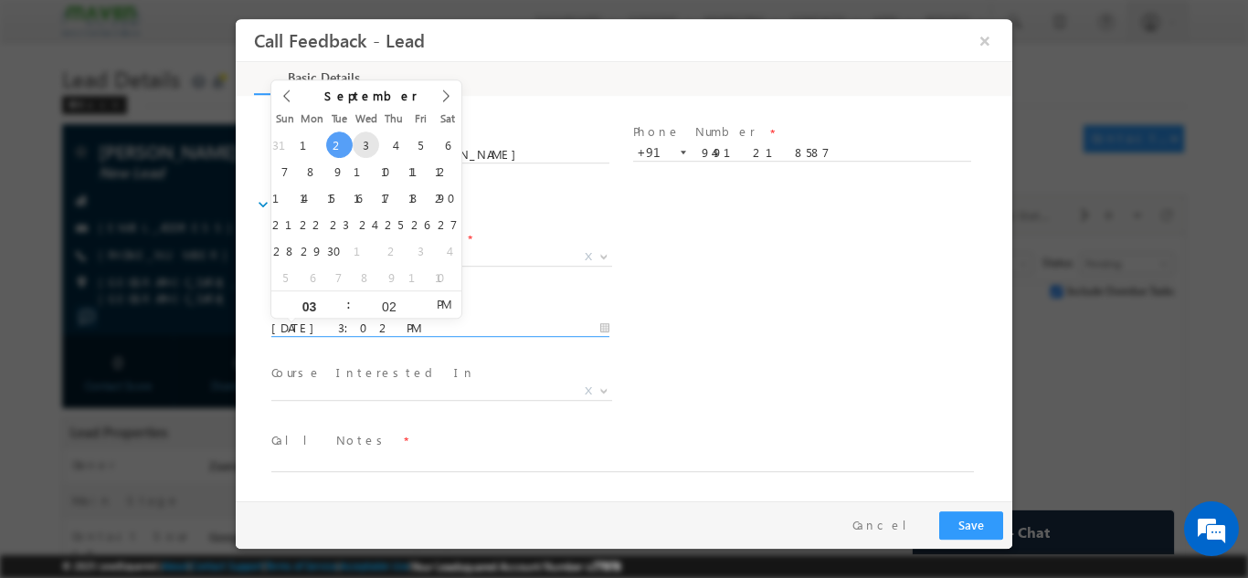
type input "03/09/2025 3:02 PM"
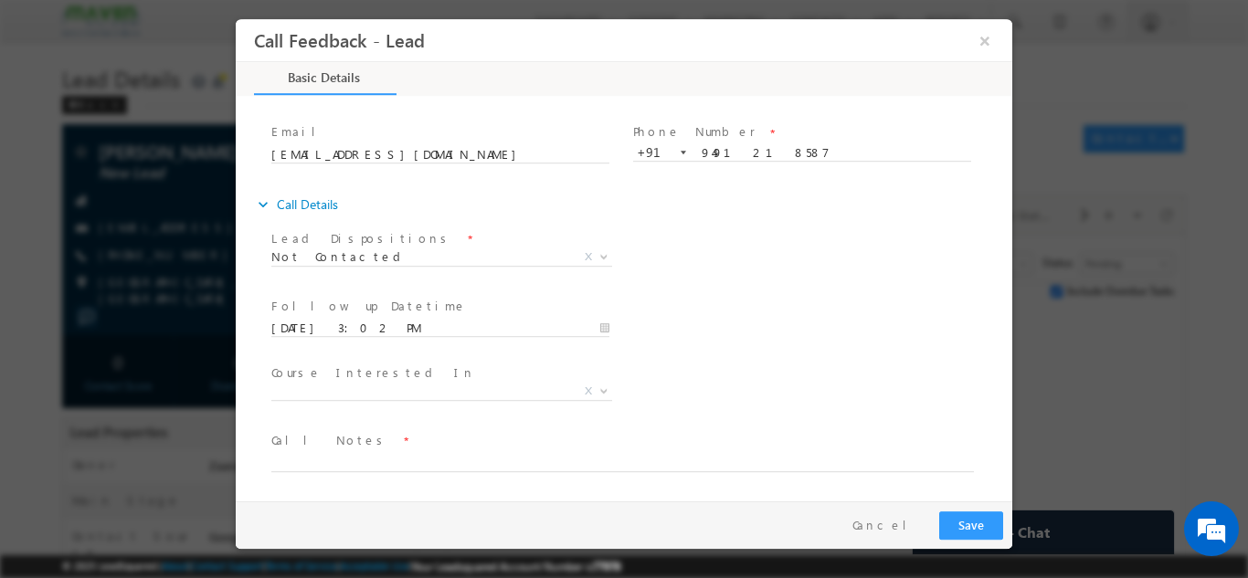
click at [808, 312] on div "Follow up Datetime * 03/09/2025 3:02 PM Program Type * Long Term Short Term X" at bounding box center [640, 326] width 744 height 68
click at [342, 455] on textarea at bounding box center [622, 460] width 702 height 21
type textarea "NPU"
click at [957, 525] on button "Save" at bounding box center [971, 525] width 64 height 28
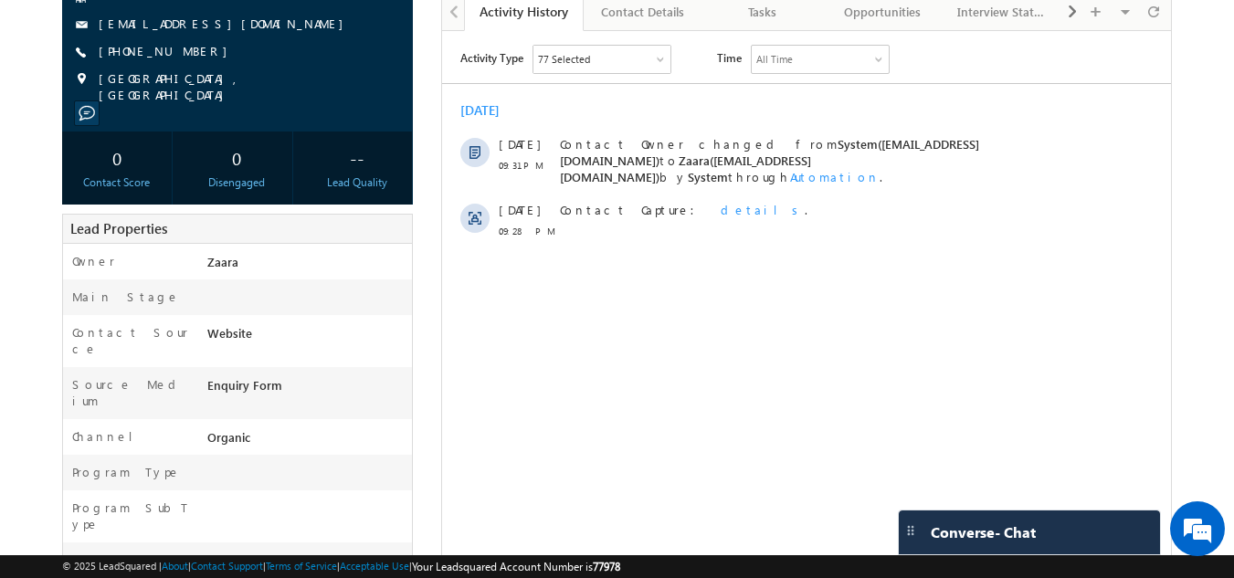
scroll to position [85, 0]
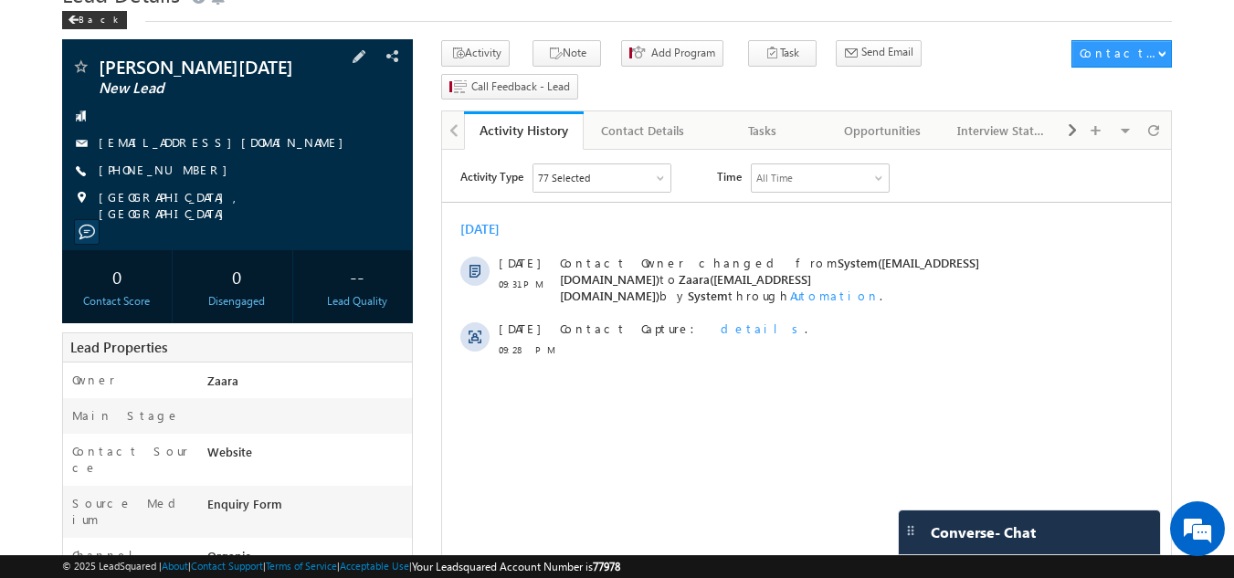
click at [216, 141] on link "[EMAIL_ADDRESS][DOMAIN_NAME]" at bounding box center [226, 142] width 254 height 16
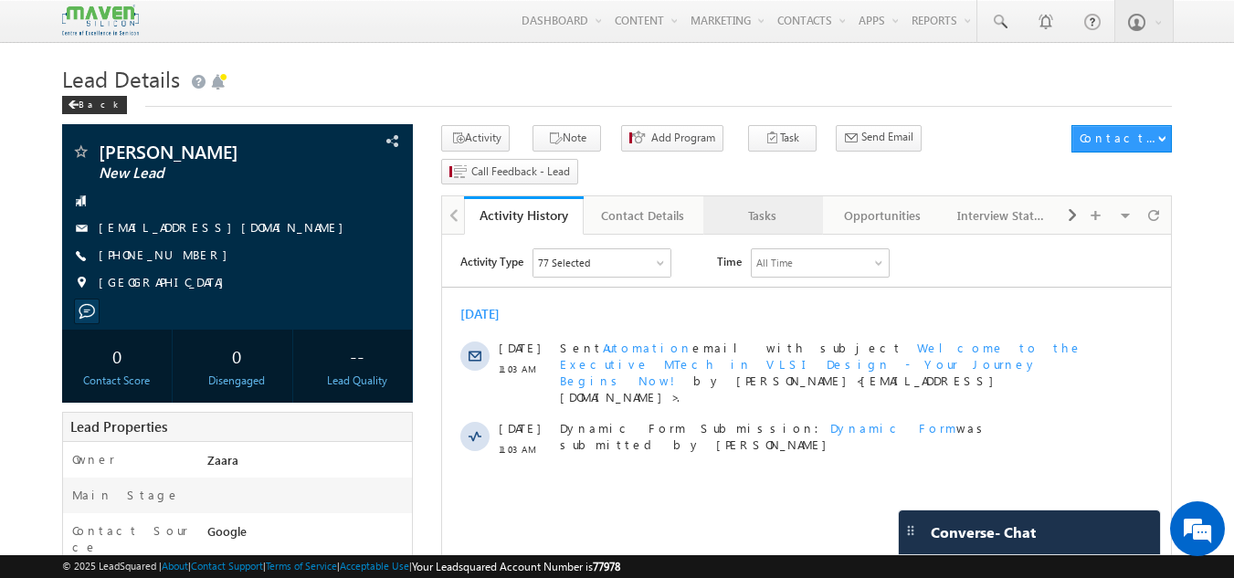
click at [789, 205] on div "Tasks" at bounding box center [762, 216] width 89 height 22
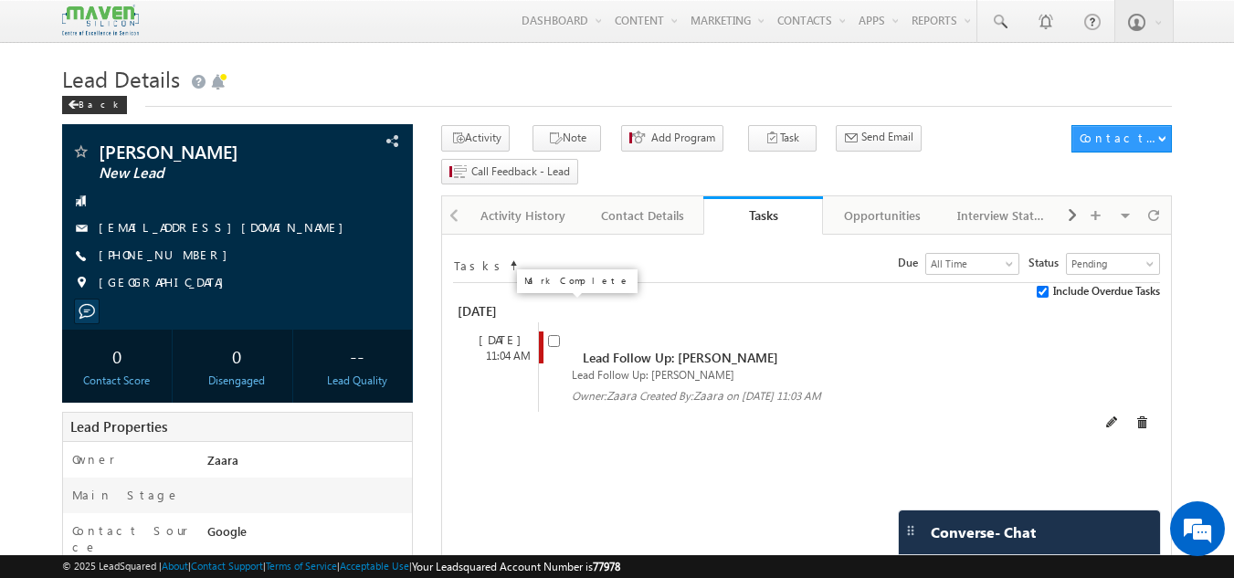
click at [556, 335] on input "checkbox" at bounding box center [554, 341] width 12 height 12
checkbox input "false"
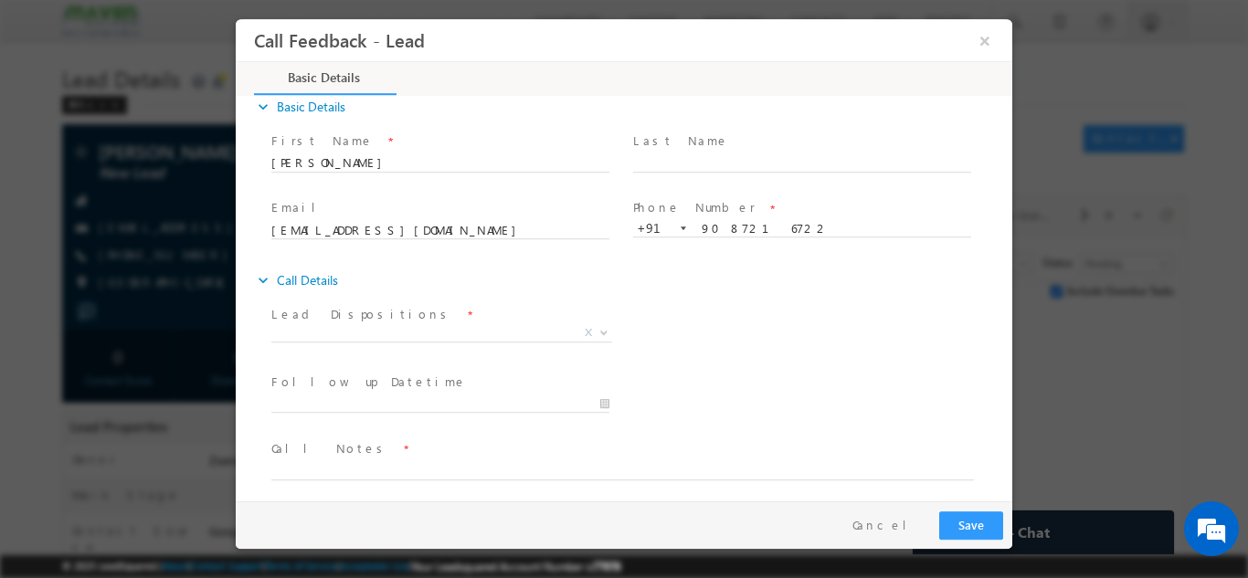
scroll to position [29, 0]
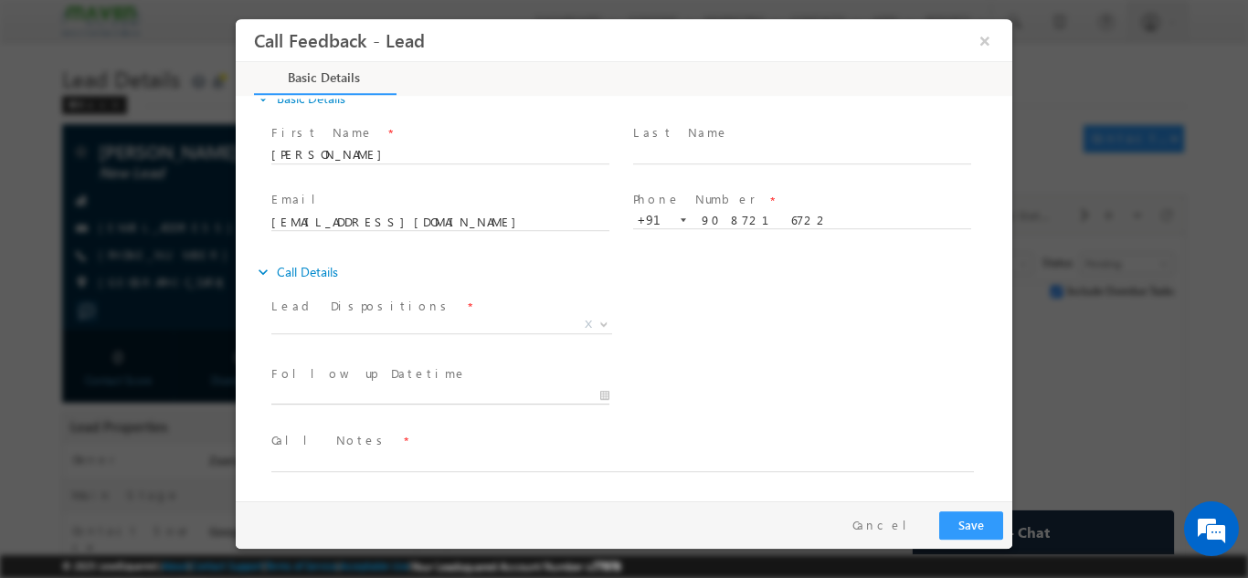
type input "02/09/2025 3:03 PM"
click at [401, 393] on input "02/09/2025 3:03 PM" at bounding box center [440, 395] width 338 height 18
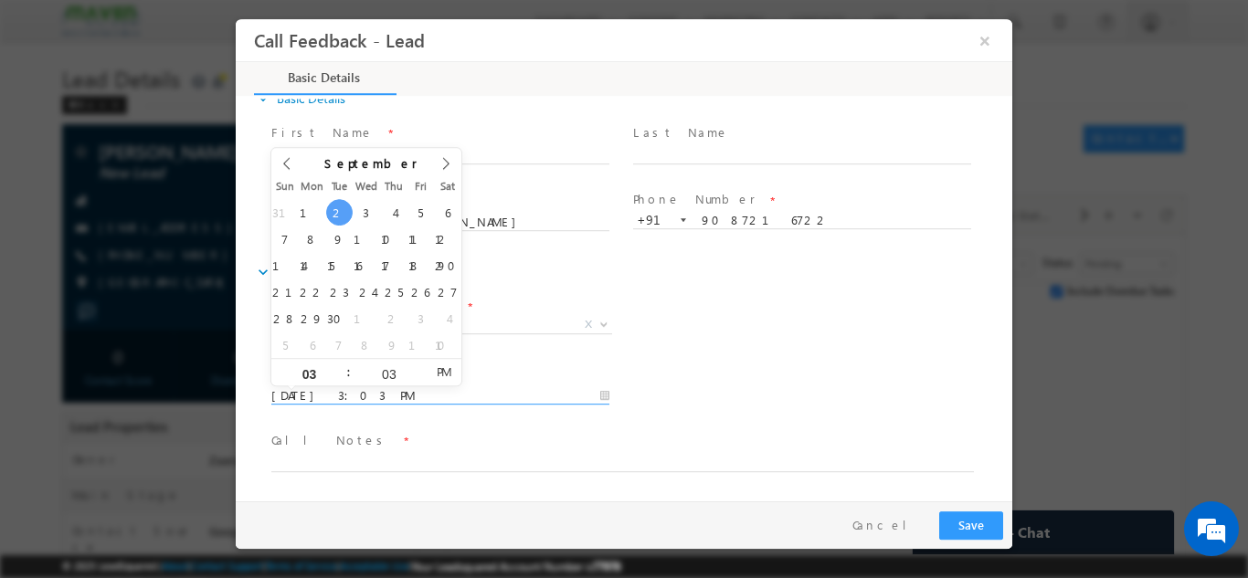
click at [738, 317] on div "Lead Dispositions * Prospect Interested Re-enquired Invalid Number Not Contacte…" at bounding box center [640, 326] width 744 height 68
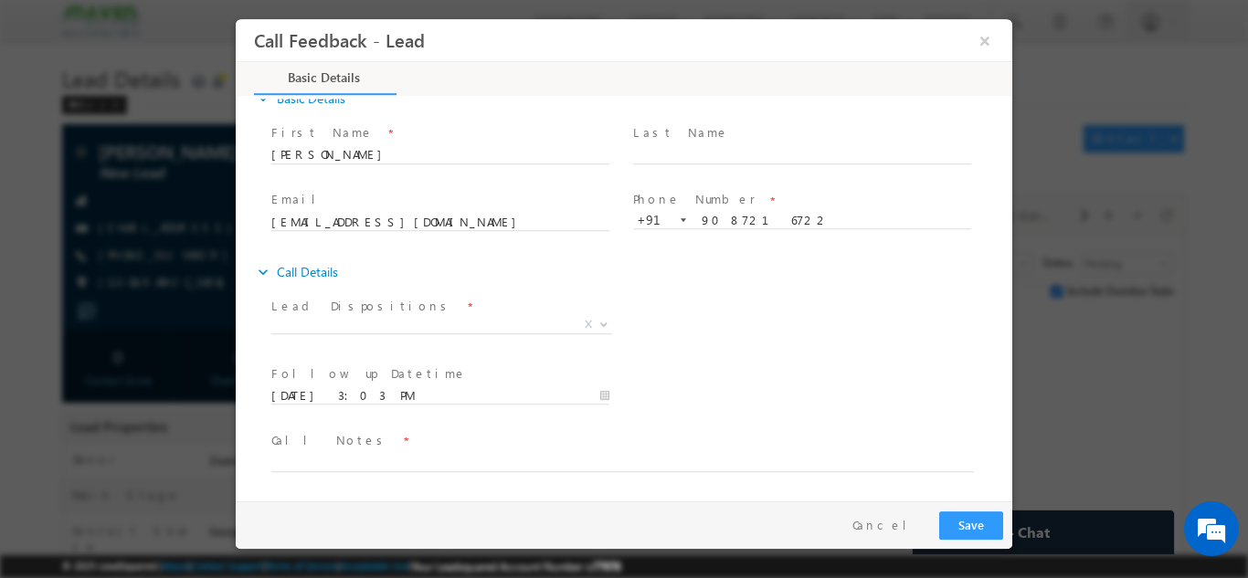
click at [432, 341] on span at bounding box center [439, 346] width 337 height 20
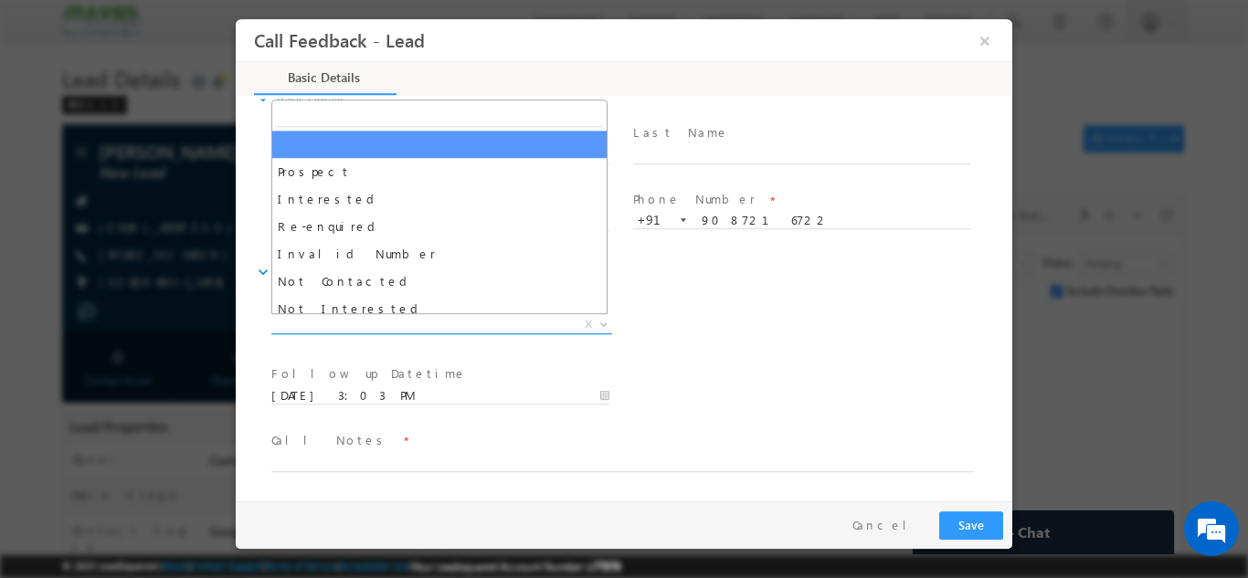
click at [431, 317] on span "X" at bounding box center [441, 324] width 341 height 18
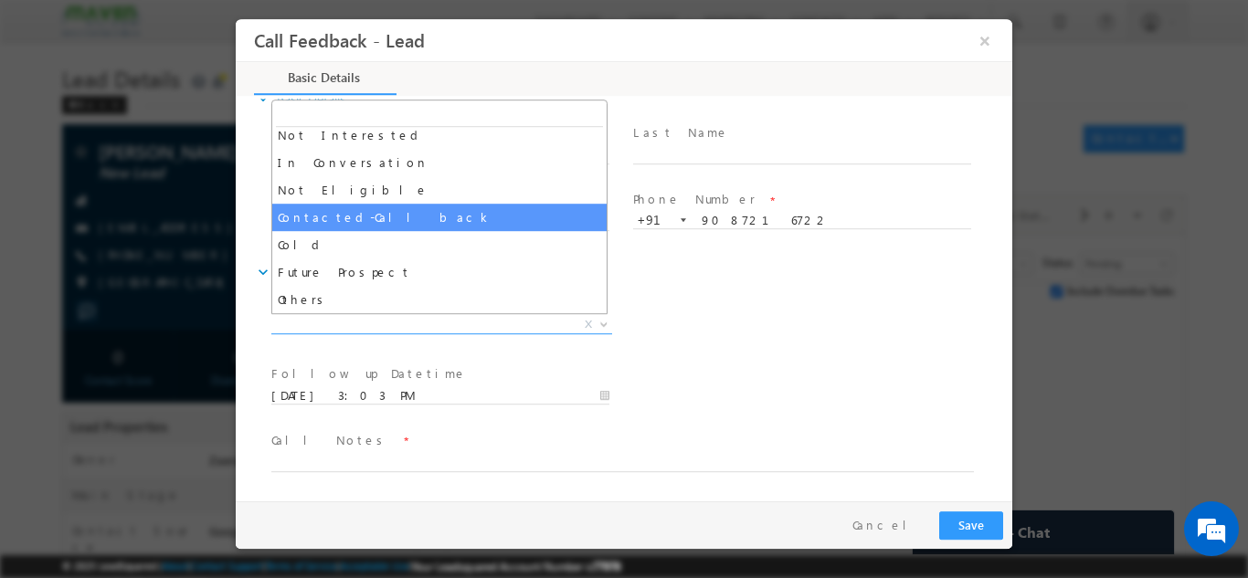
scroll to position [0, 0]
select select "Contacted-Call back"
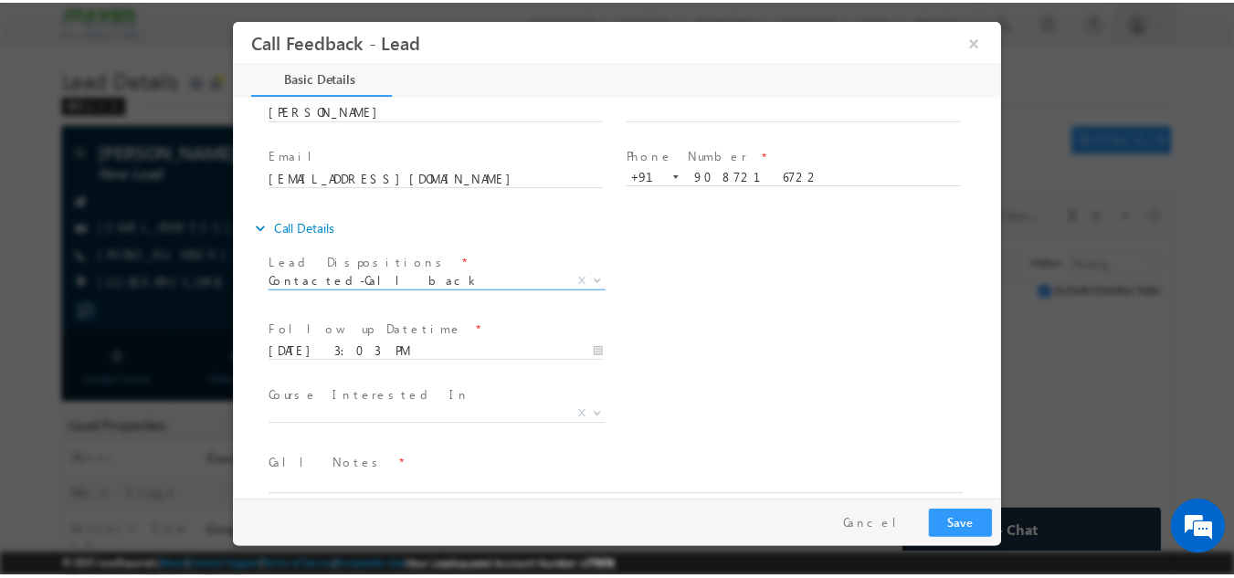
scroll to position [97, 0]
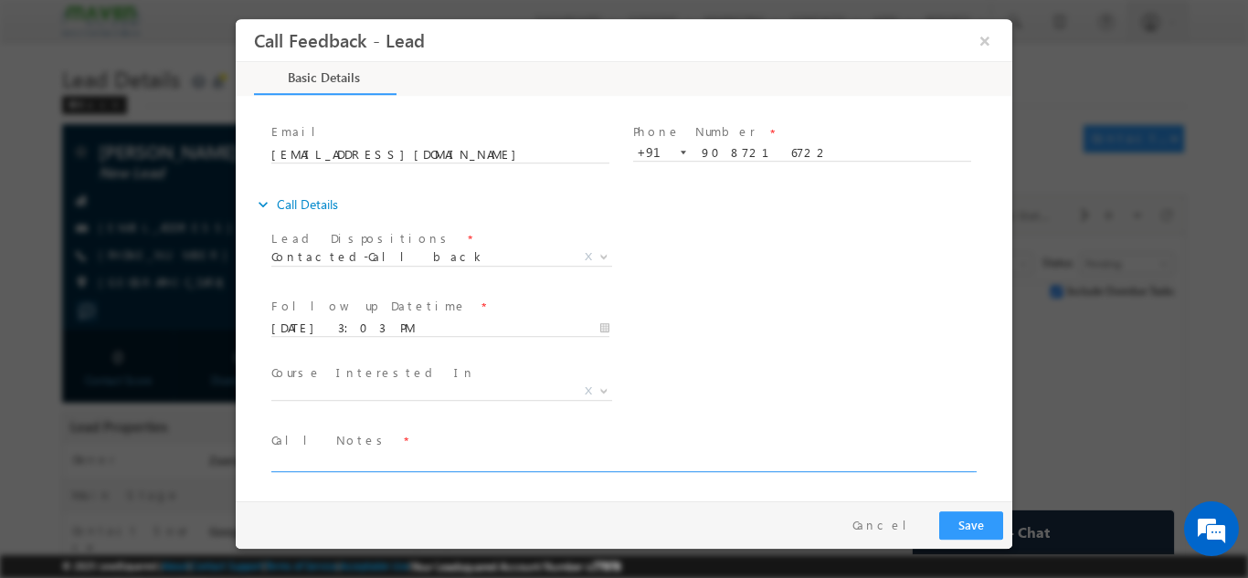
click at [407, 455] on textarea at bounding box center [622, 460] width 702 height 21
type textarea "Call back on 3rd Sep"
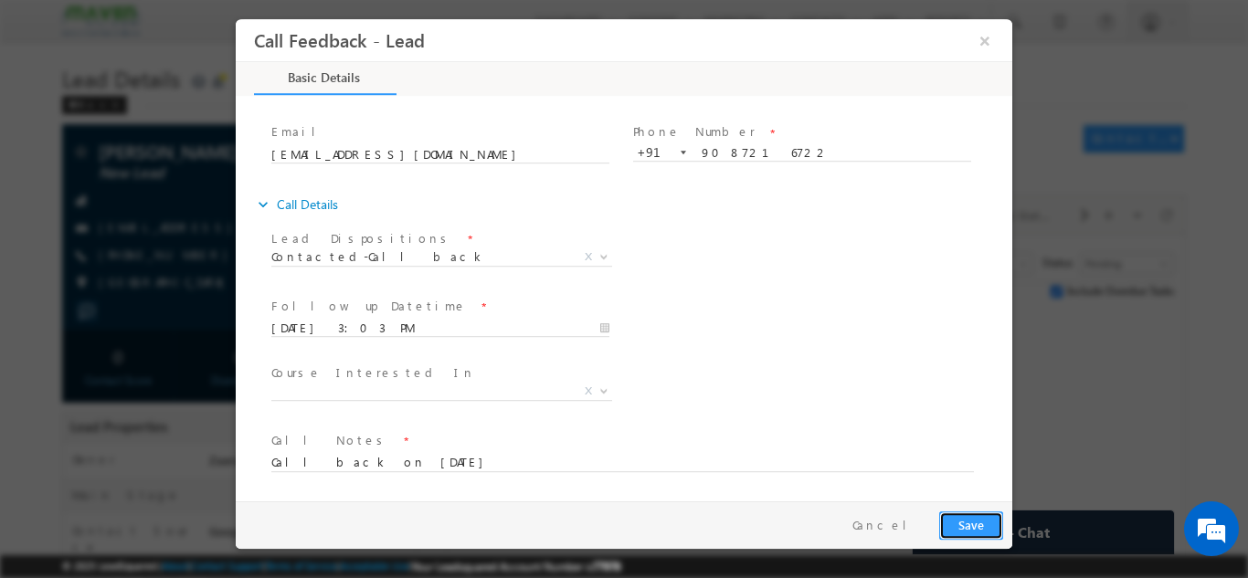
click at [970, 526] on button "Save" at bounding box center [971, 525] width 64 height 28
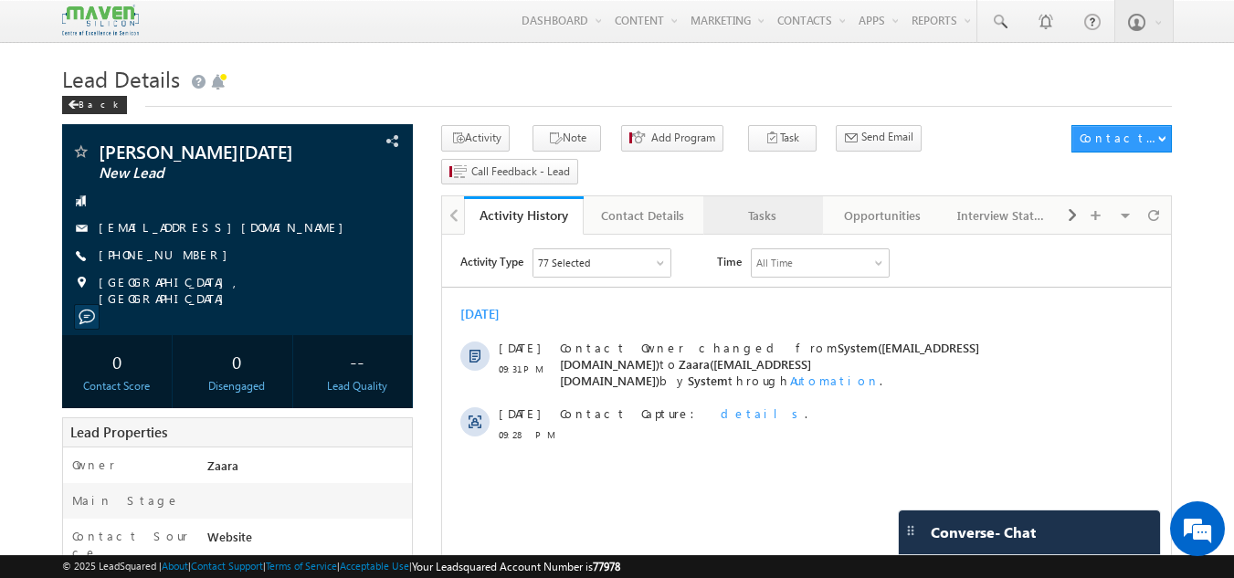
click at [781, 205] on div "Tasks" at bounding box center [762, 216] width 89 height 22
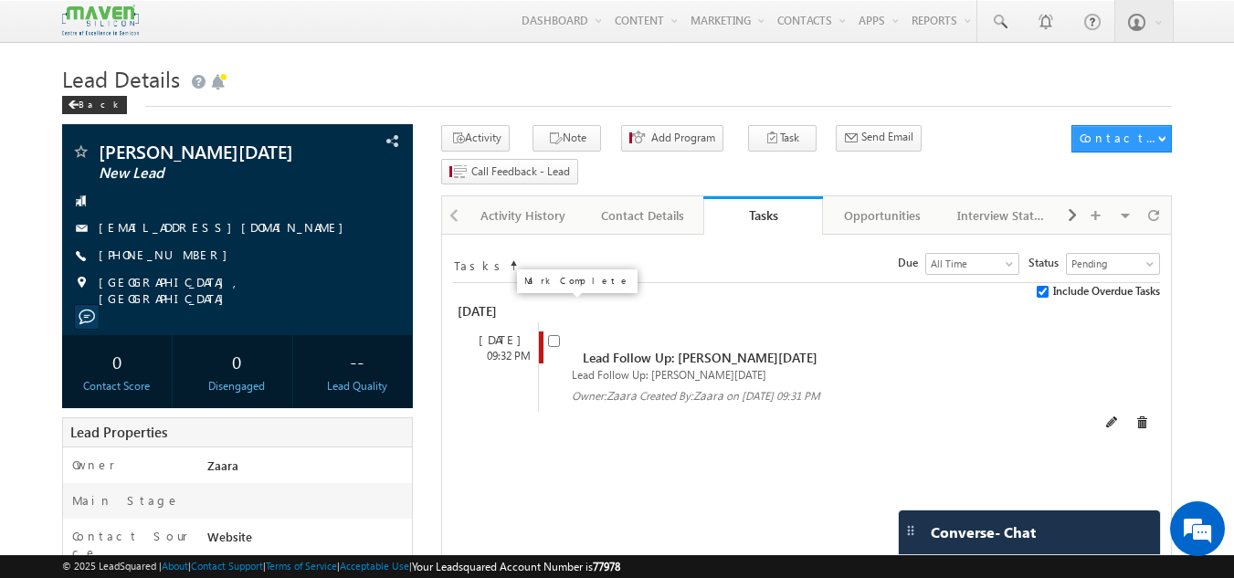
click at [552, 335] on input "checkbox" at bounding box center [554, 341] width 12 height 12
checkbox input "false"
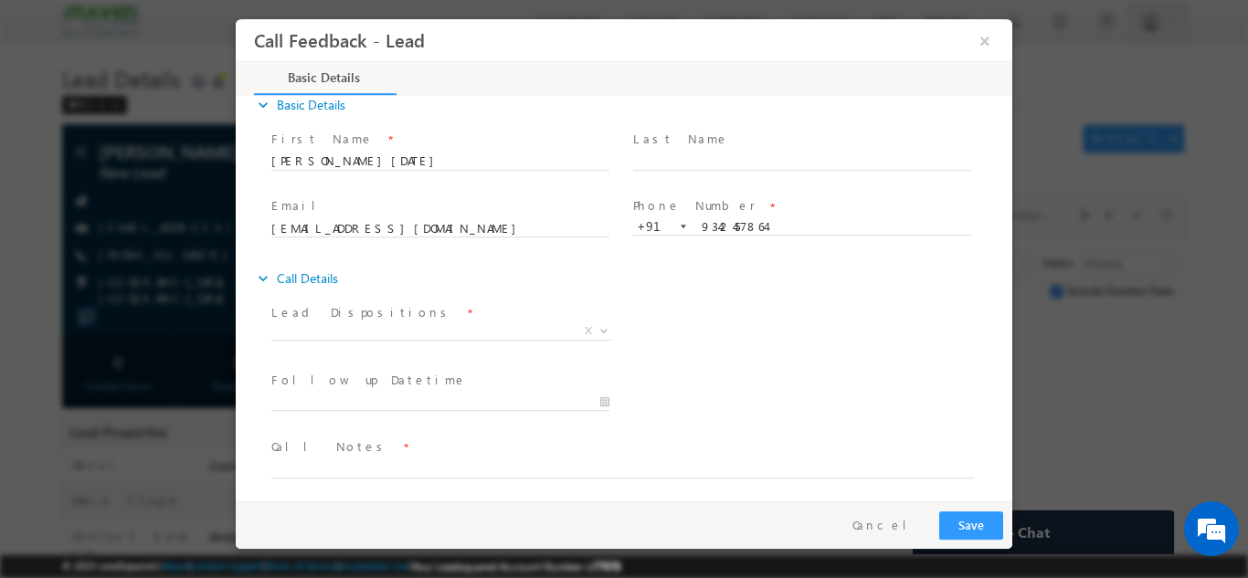
scroll to position [29, 0]
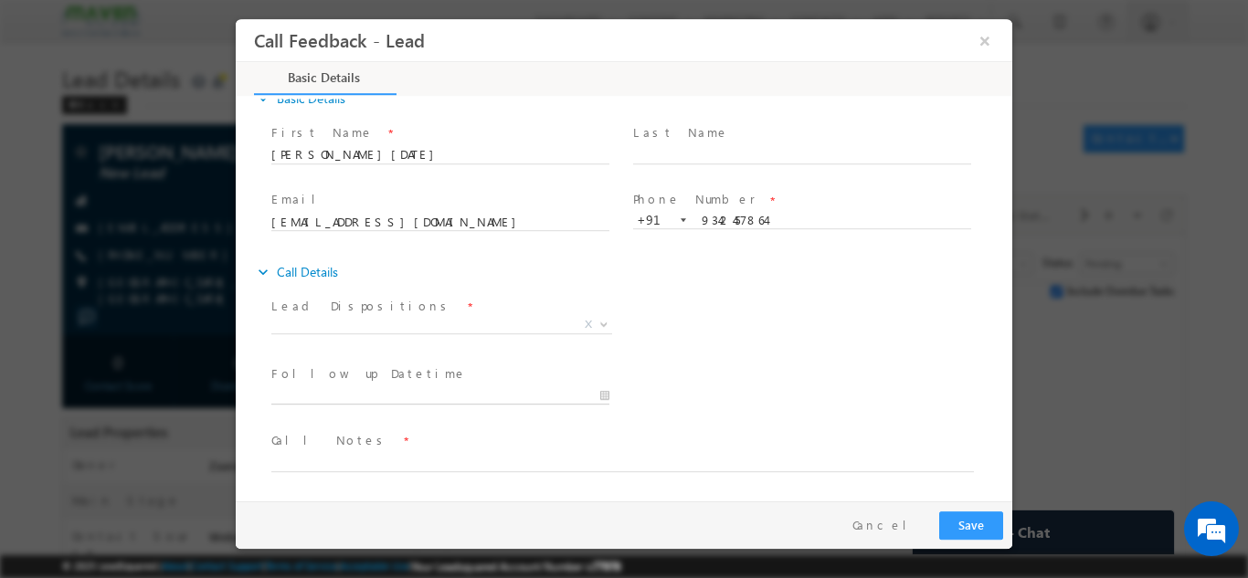
type input "02/09/2025 3:04 PM"
click at [324, 395] on input "02/09/2025 3:04 PM" at bounding box center [440, 395] width 338 height 18
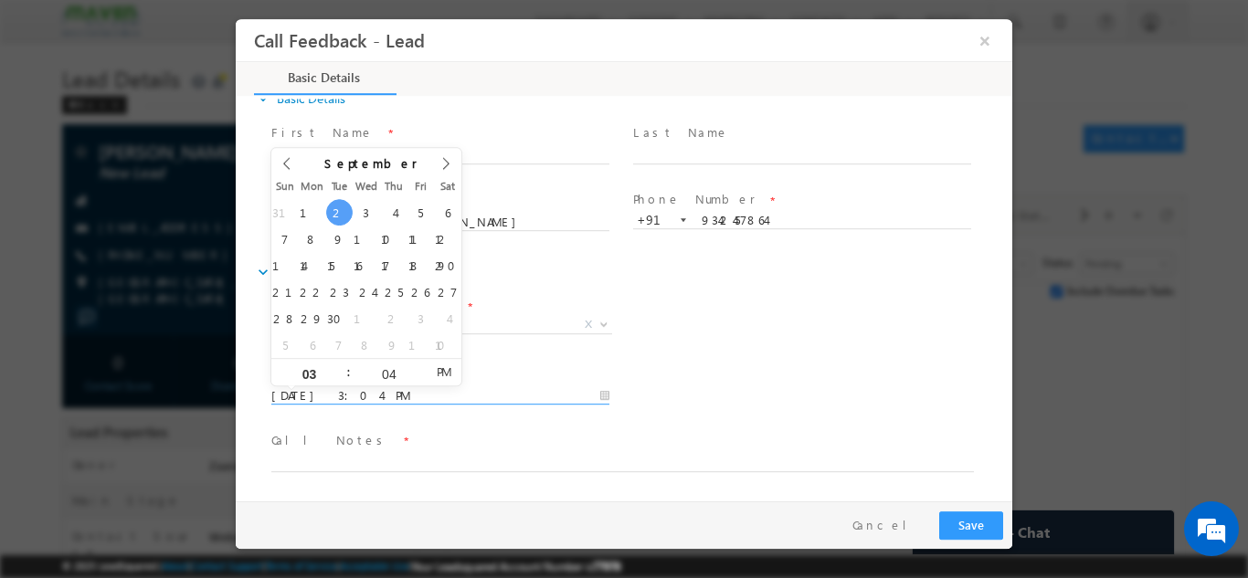
click at [667, 311] on div "Lead Dispositions * Prospect Interested Re-enquired Invalid Number Not Contacte…" at bounding box center [640, 326] width 744 height 68
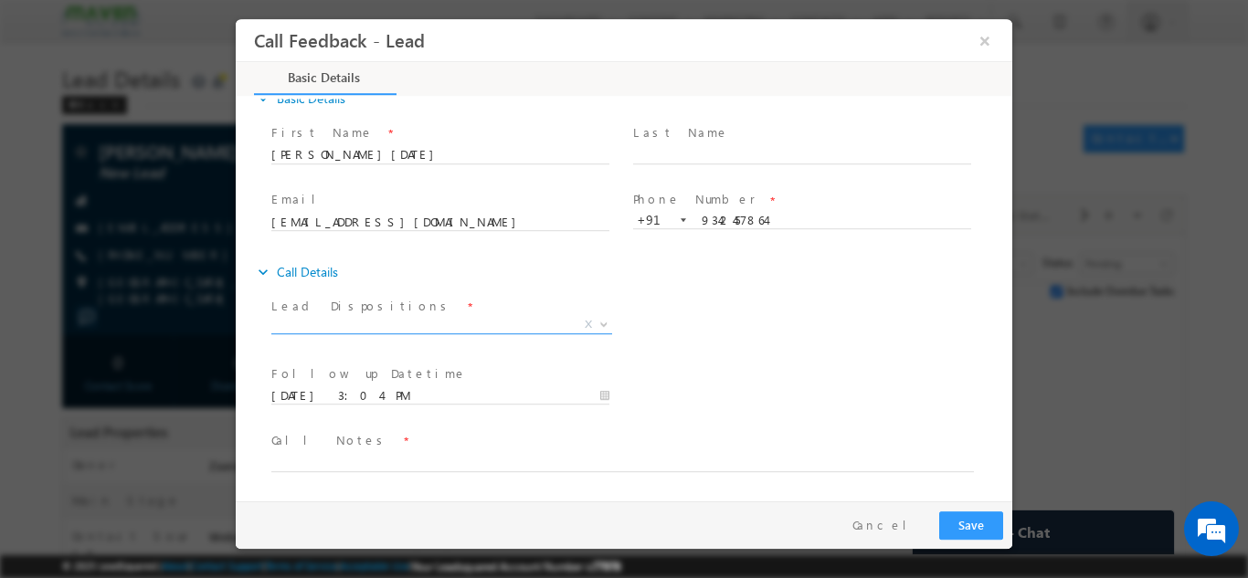
click at [431, 315] on span "X" at bounding box center [441, 324] width 341 height 18
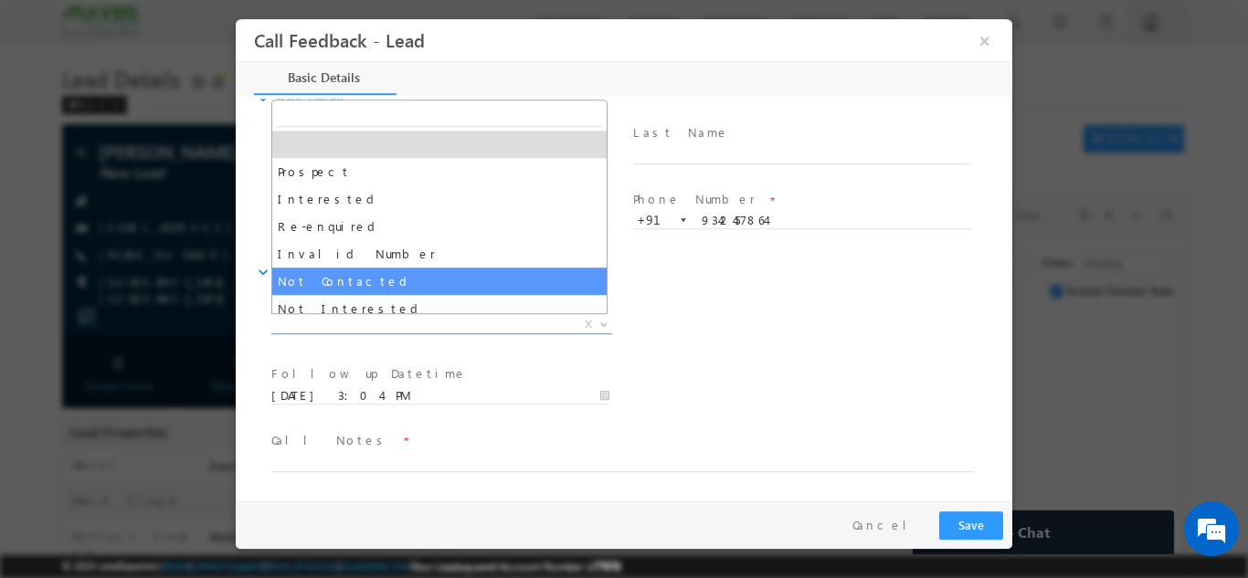
select select "Not Contacted"
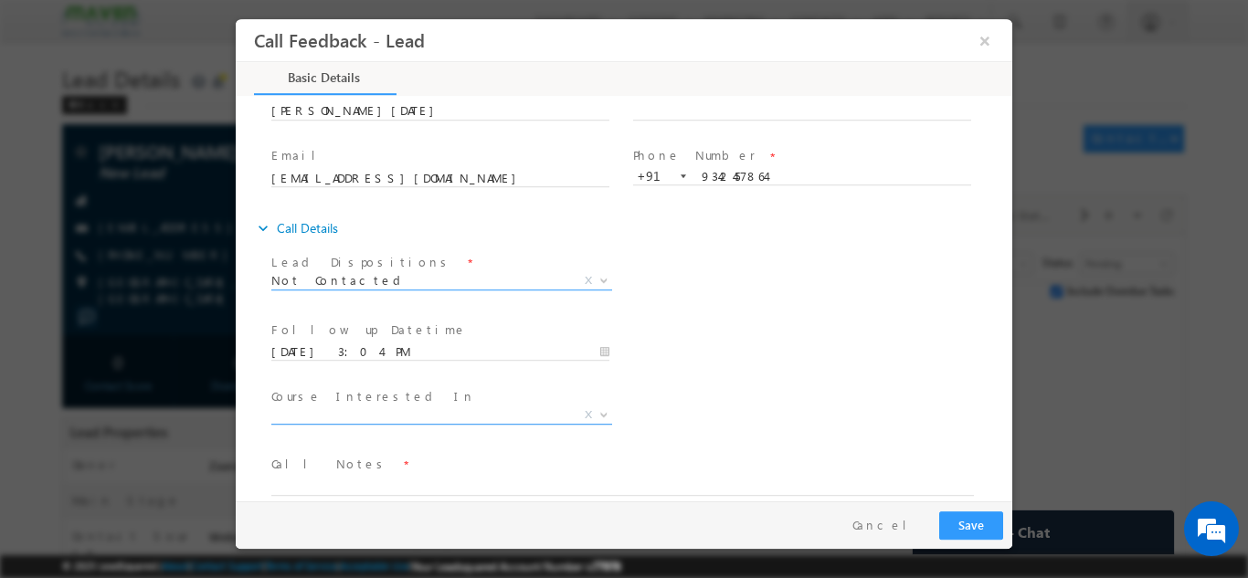
scroll to position [97, 0]
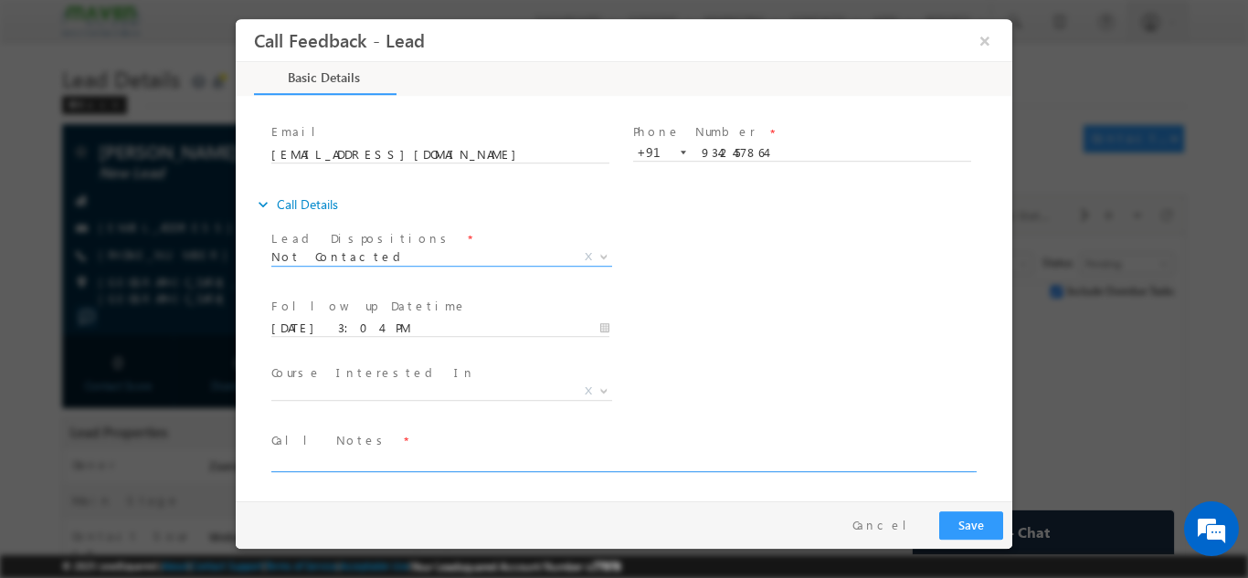
click at [354, 463] on textarea at bounding box center [622, 460] width 702 height 21
type textarea "NPU"
click at [987, 528] on button "Save" at bounding box center [971, 525] width 64 height 28
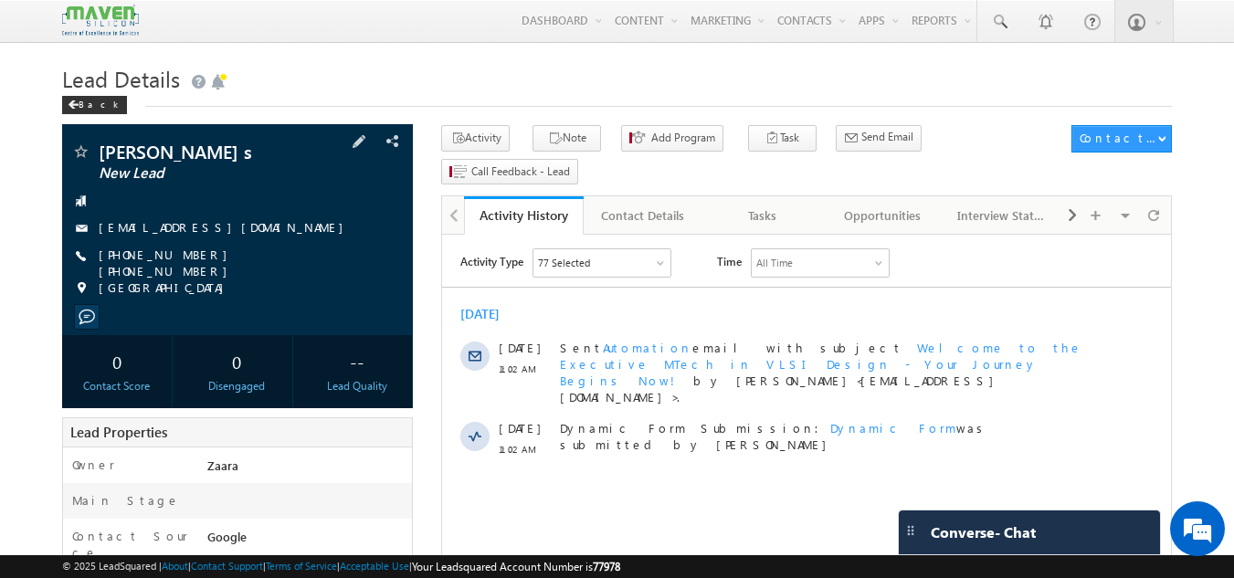
click at [182, 259] on span "[PHONE_NUMBER] [PHONE_NUMBER]" at bounding box center [240, 263] width 283 height 33
drag, startPoint x: 124, startPoint y: 254, endPoint x: 187, endPoint y: 260, distance: 63.4
click at [187, 260] on span "[PHONE_NUMBER] [PHONE_NUMBER]" at bounding box center [240, 263] width 283 height 33
copy span "6383146980"
